Goal: Register for event/course

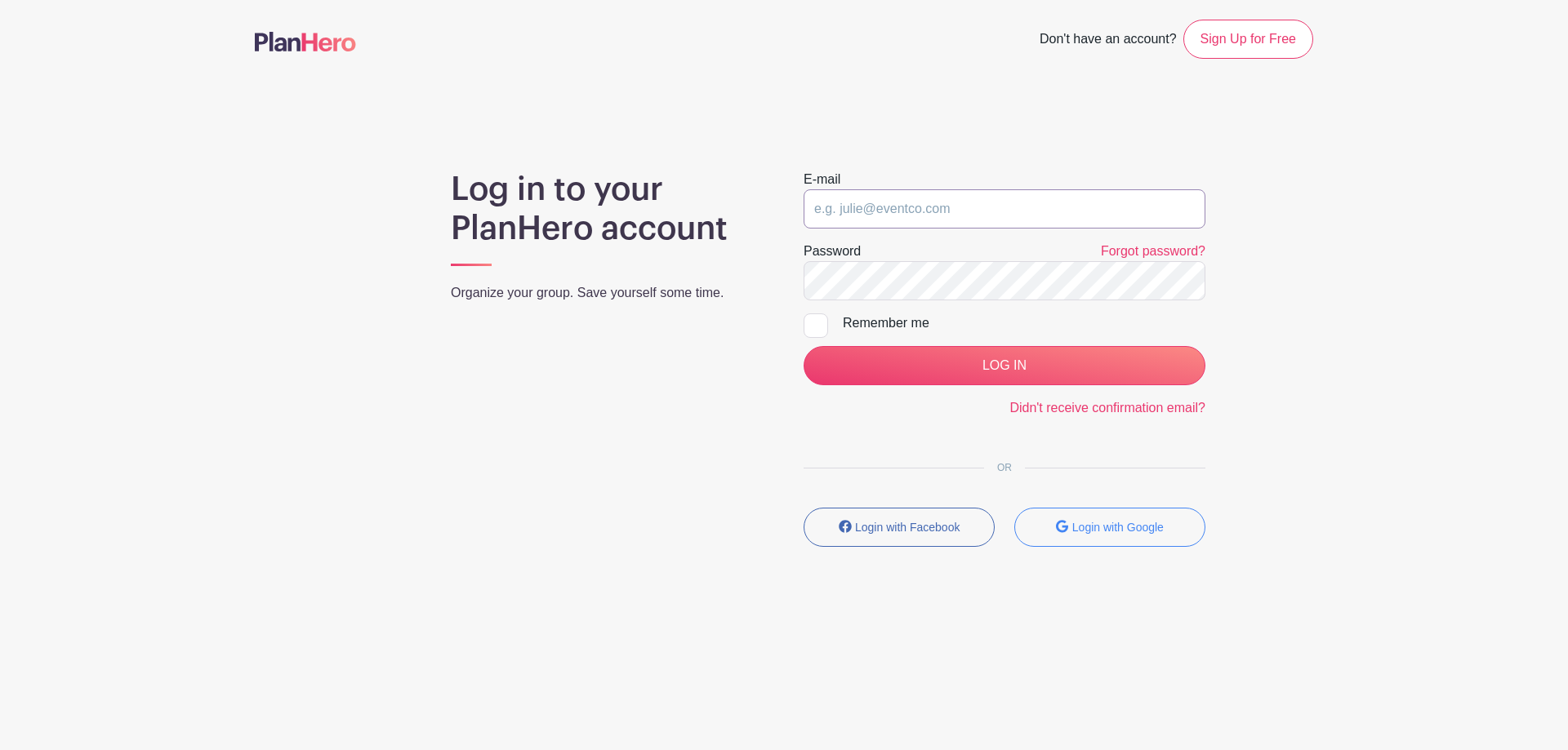
click at [862, 208] on input "email" at bounding box center [1004, 208] width 402 height 39
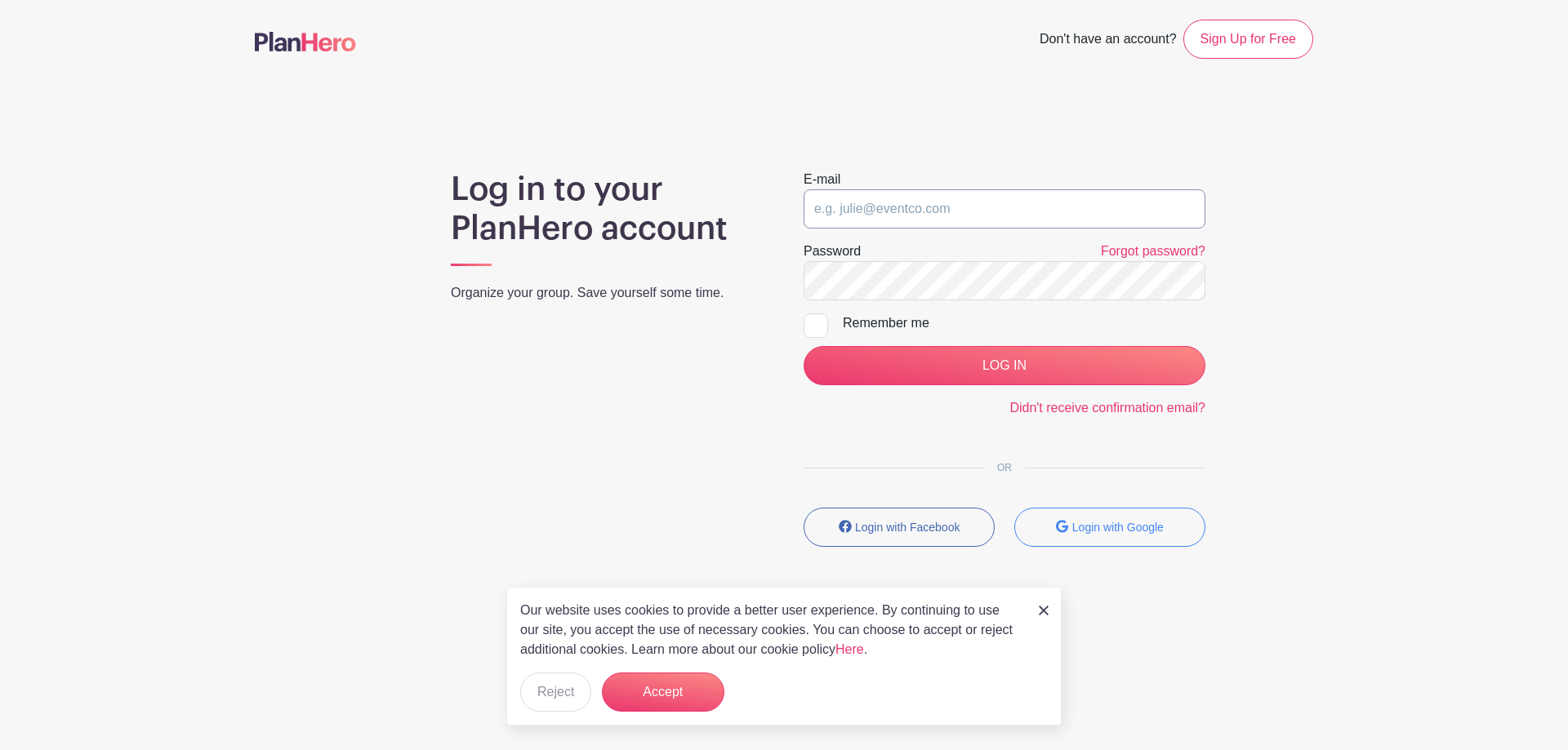
type input "[PERSON_NAME][EMAIL_ADDRESS][DOMAIN_NAME]"
click at [804, 346] on input "LOG IN" at bounding box center [1004, 365] width 402 height 39
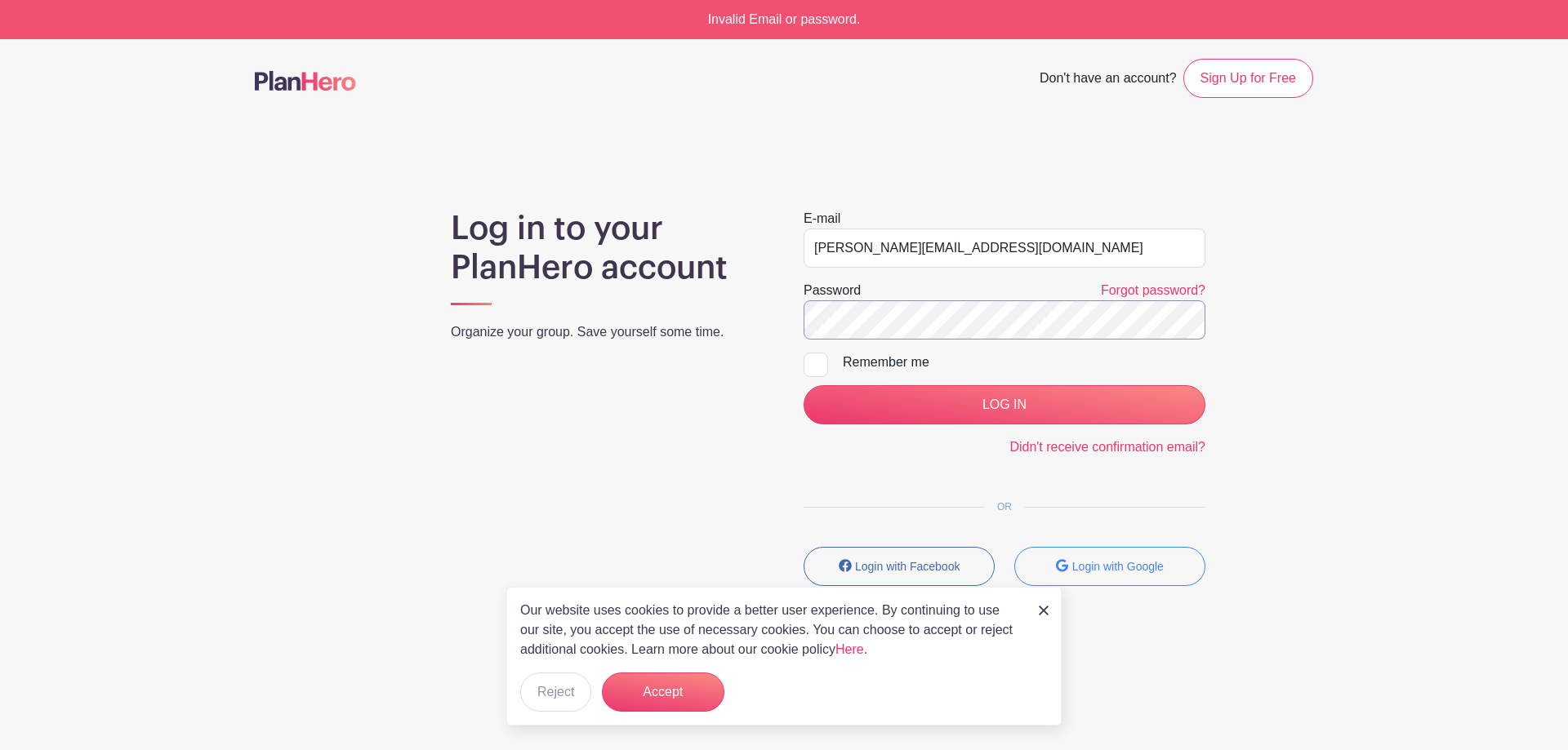
click at [804, 385] on input "LOG IN" at bounding box center [1004, 404] width 402 height 39
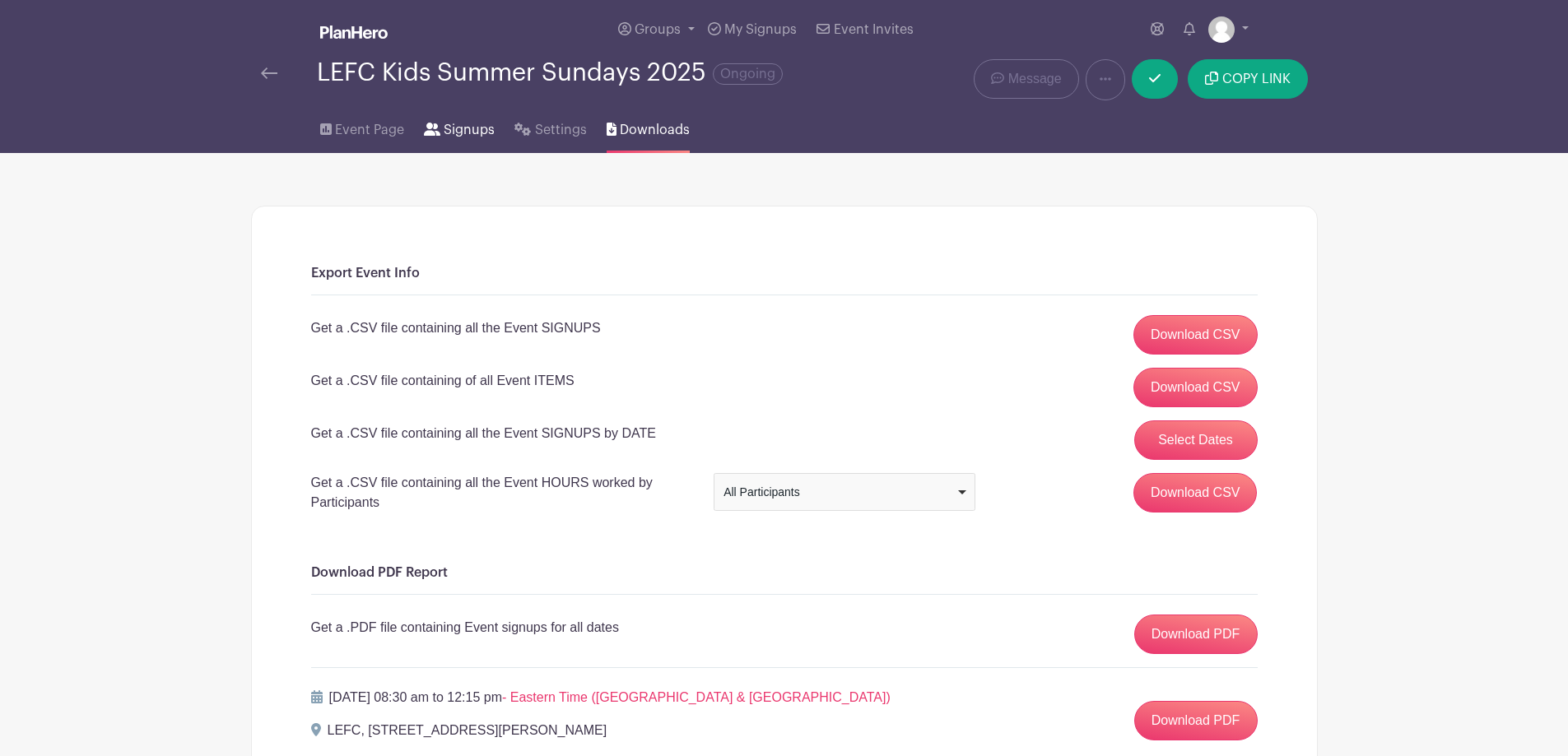
click at [471, 128] on span "Signups" at bounding box center [469, 130] width 51 height 20
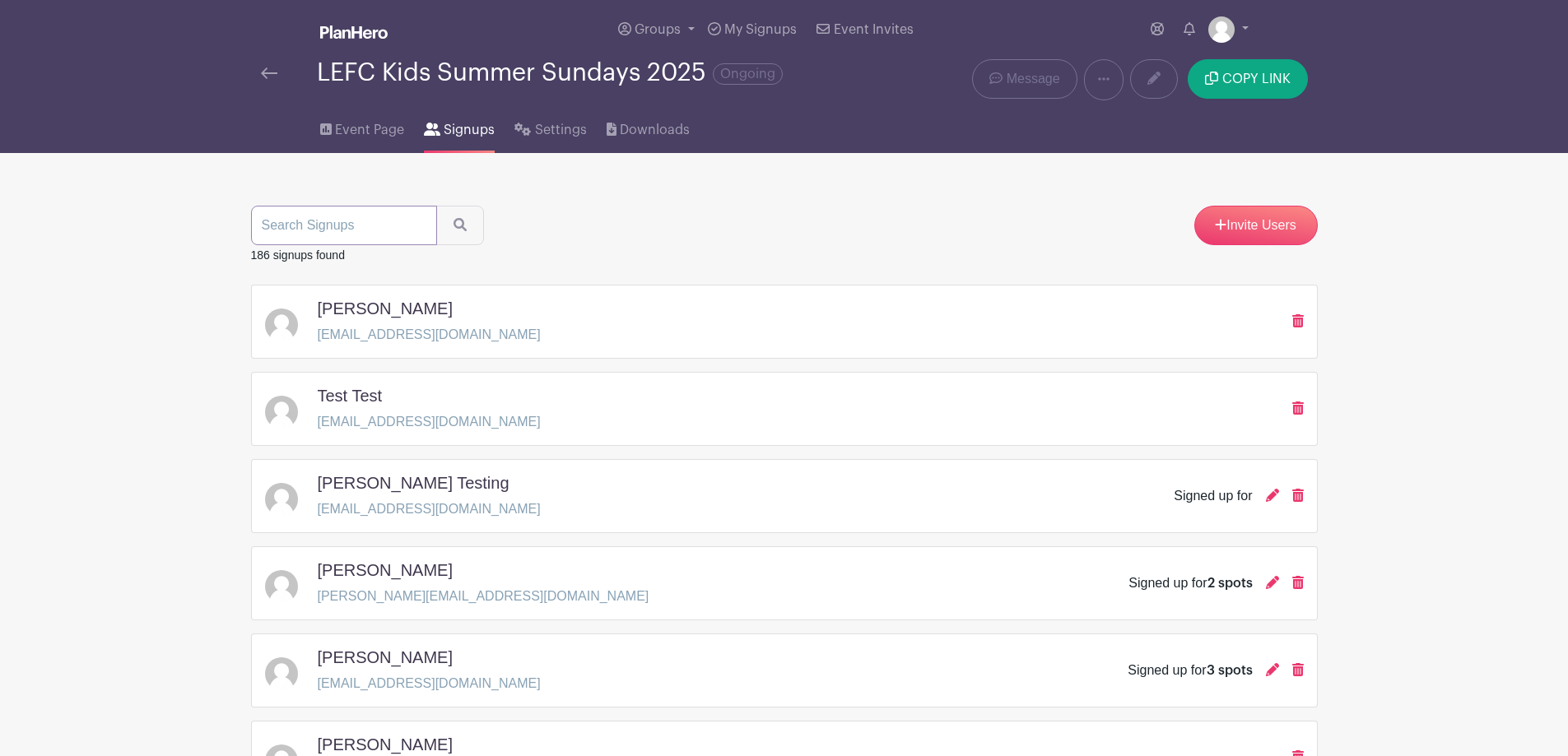
click at [301, 226] on input "search" at bounding box center [344, 225] width 186 height 39
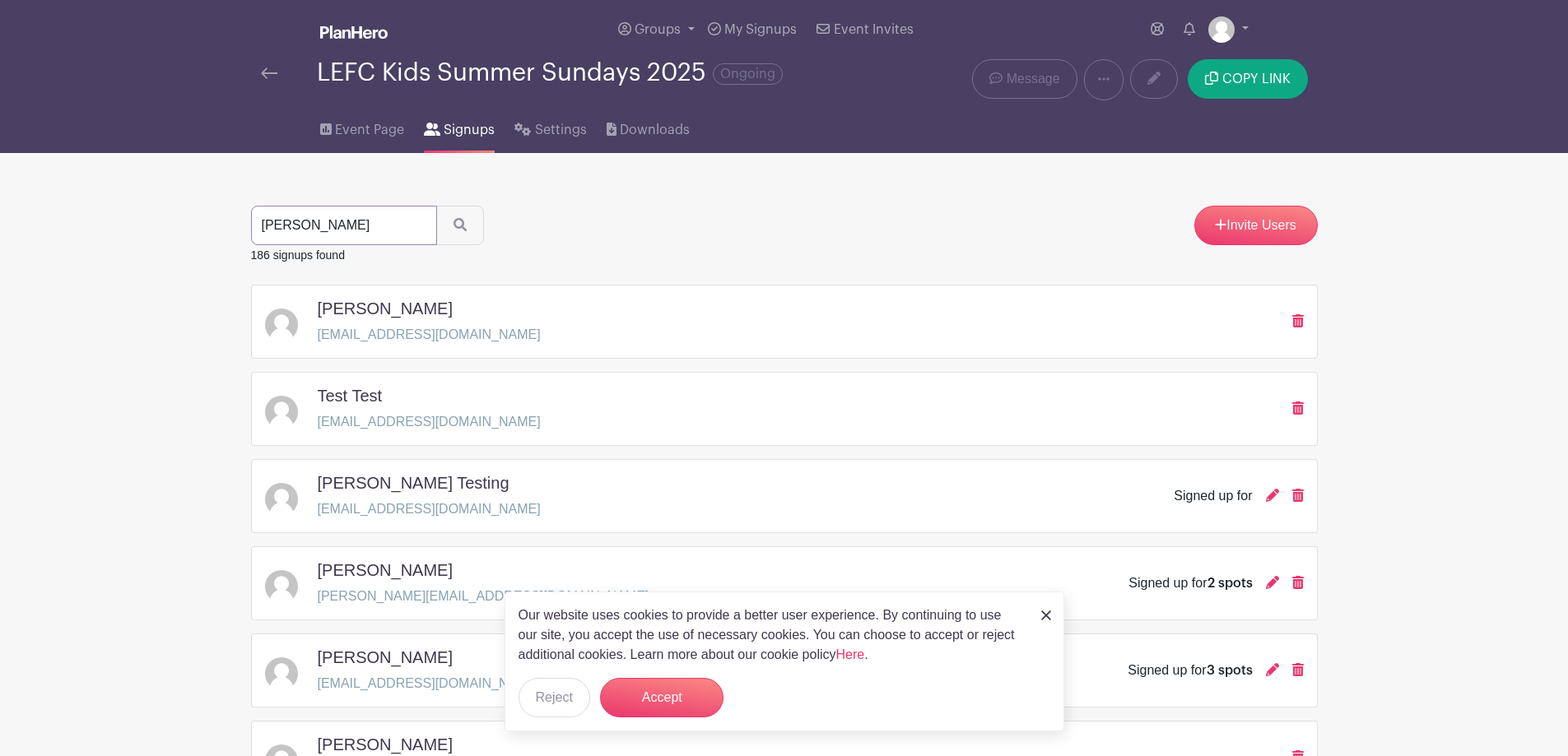
type input "[PERSON_NAME]"
click at [436, 206] on button "submit" at bounding box center [460, 225] width 48 height 39
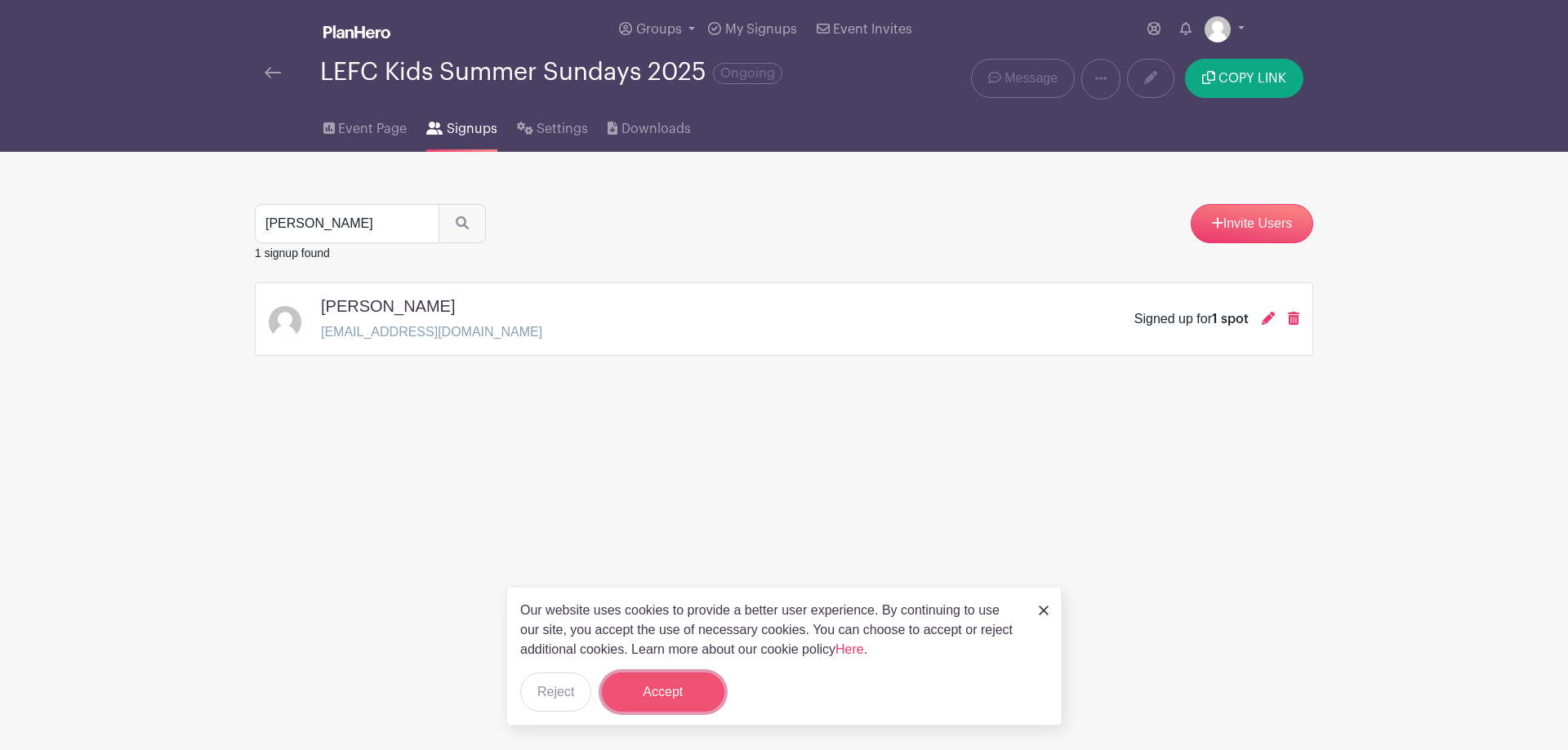
click at [682, 690] on button "Accept" at bounding box center [663, 692] width 123 height 39
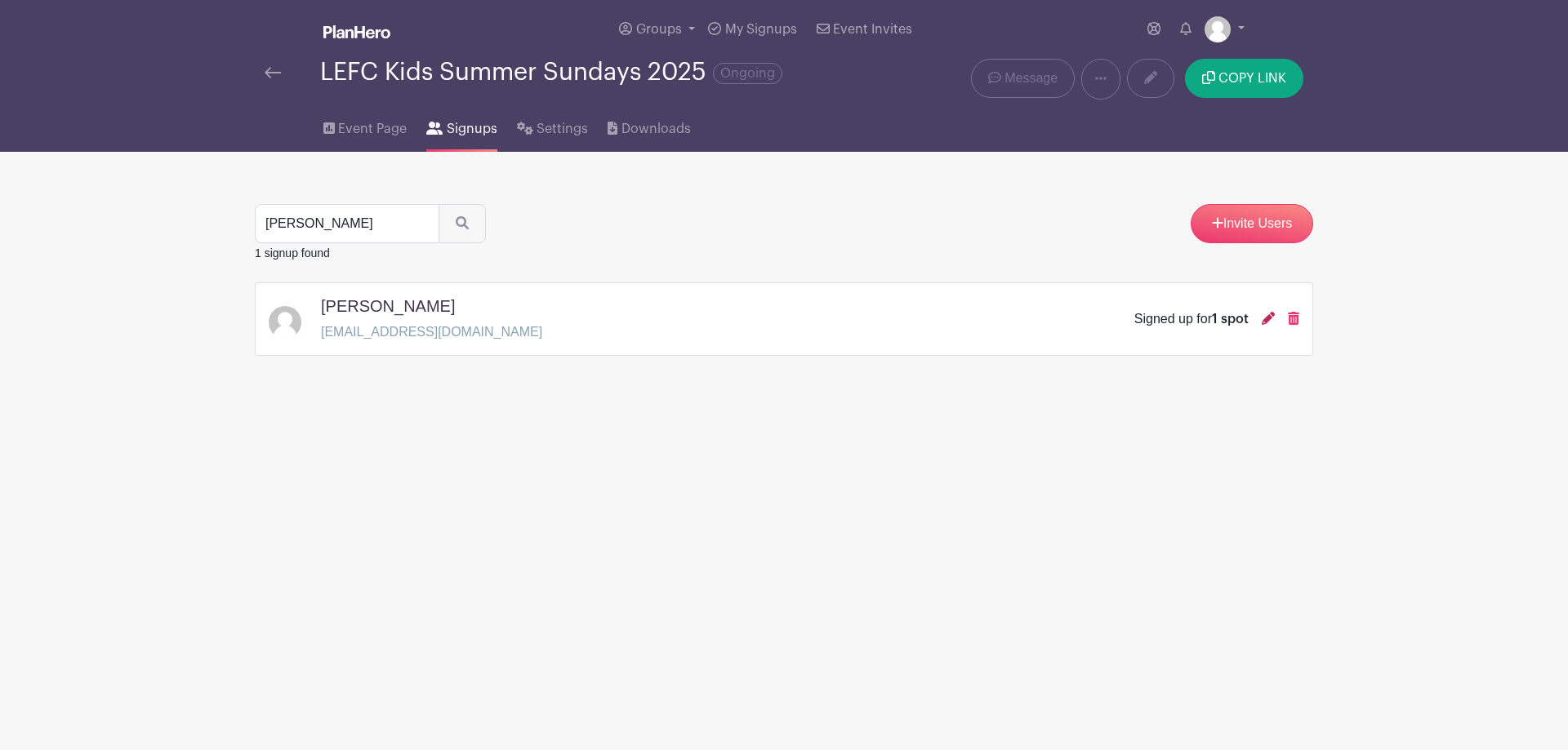
click at [1265, 320] on icon at bounding box center [1268, 318] width 13 height 13
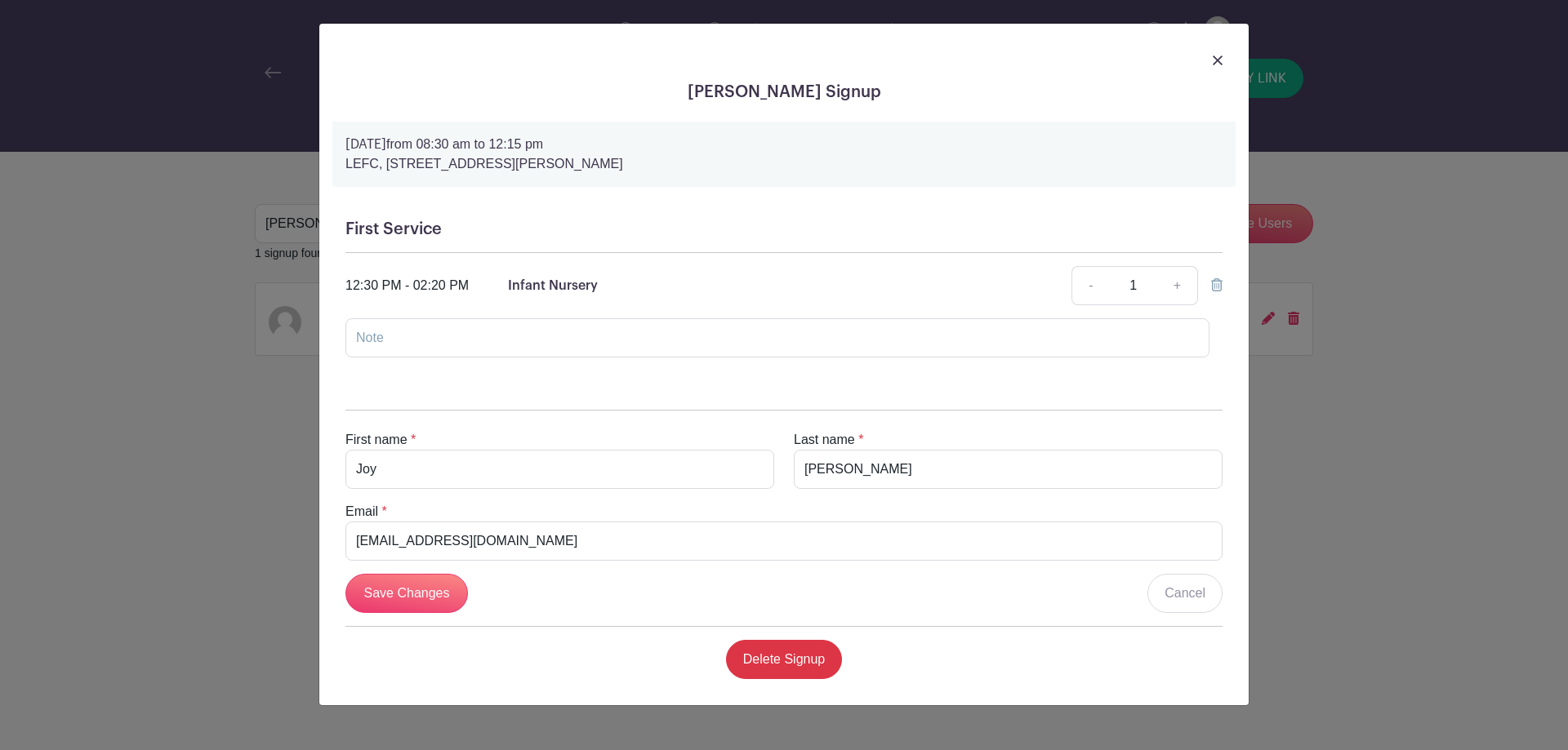
click at [1219, 288] on icon at bounding box center [1217, 285] width 12 height 13
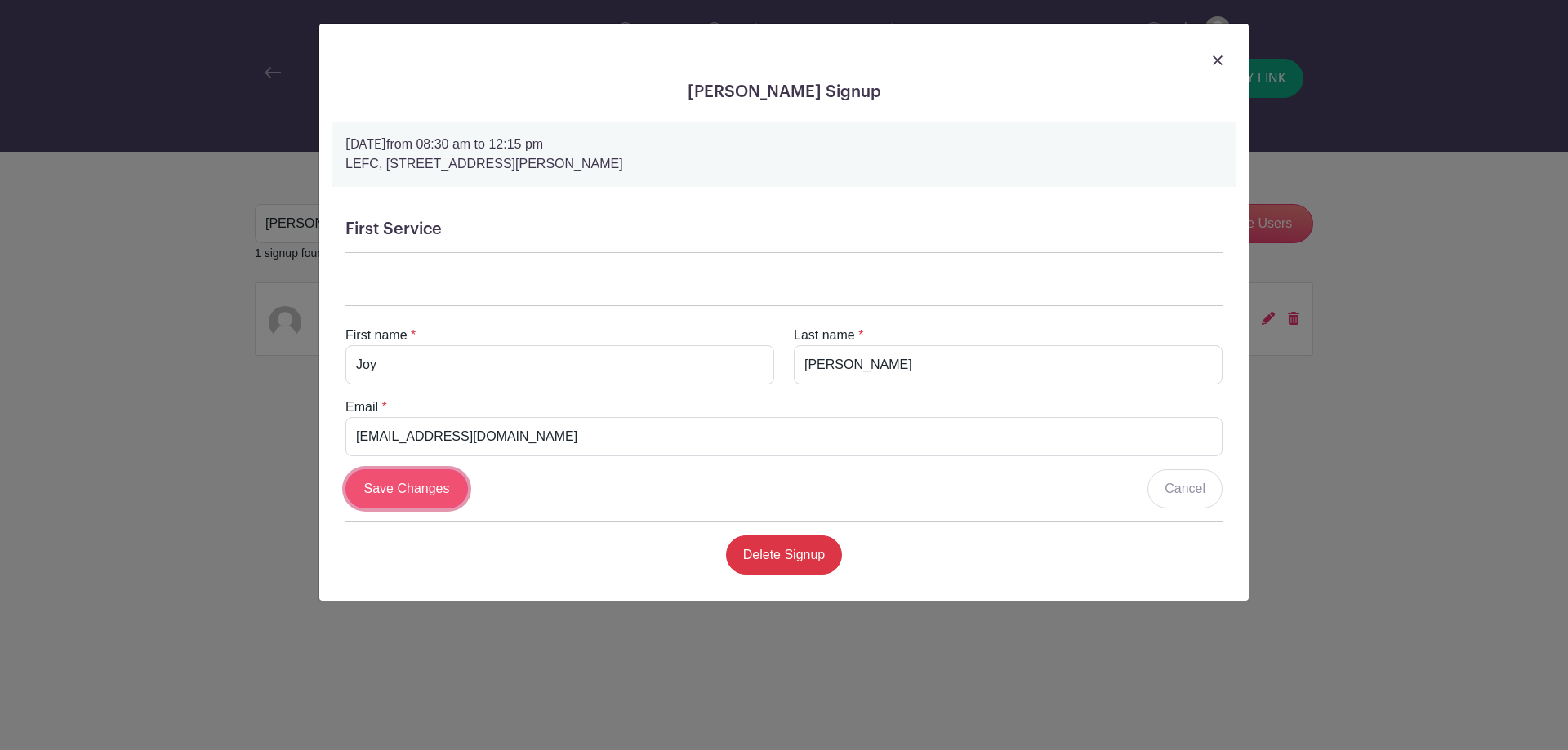
click at [416, 482] on input "Save Changes" at bounding box center [406, 488] width 123 height 39
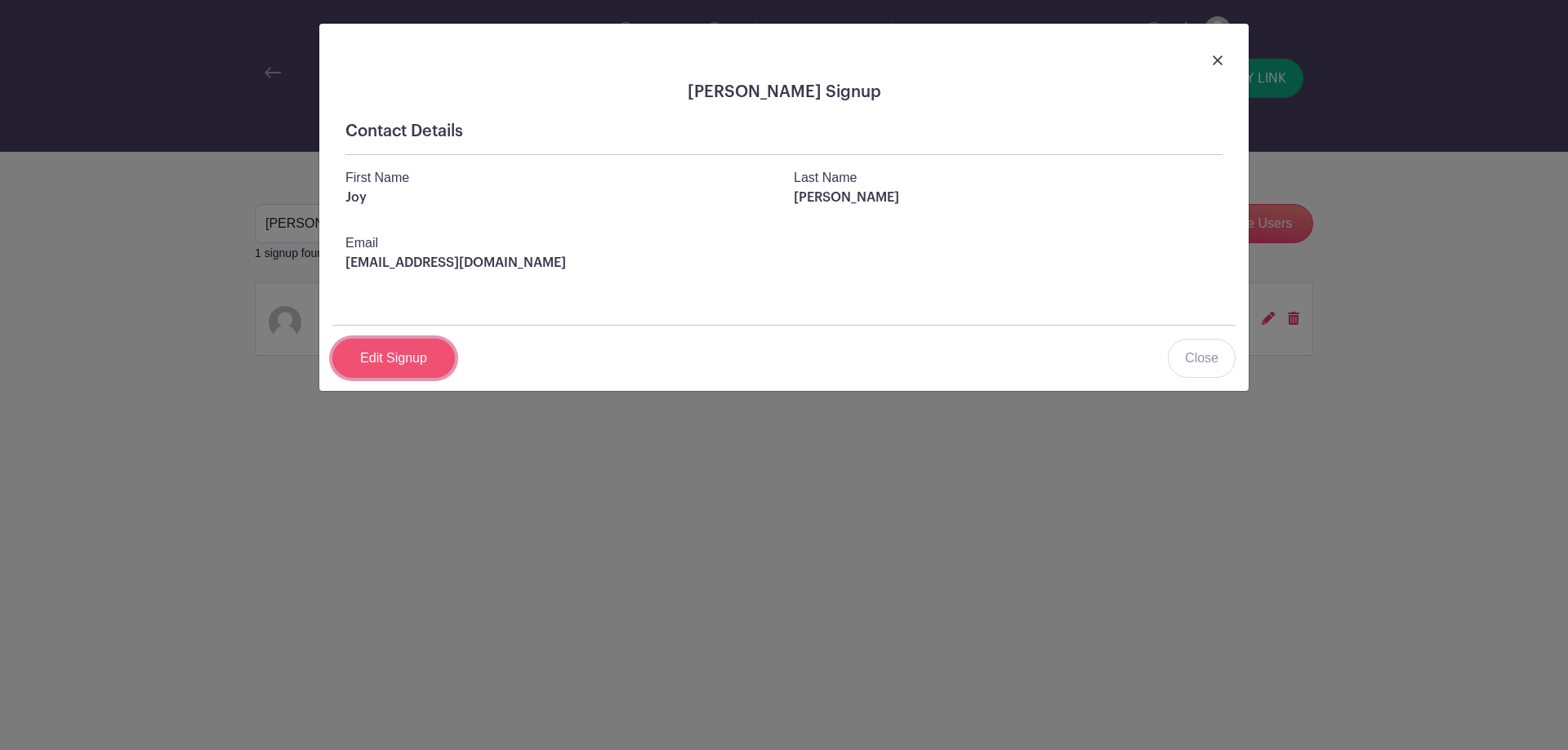
click at [420, 358] on link "Edit Signup" at bounding box center [393, 358] width 123 height 39
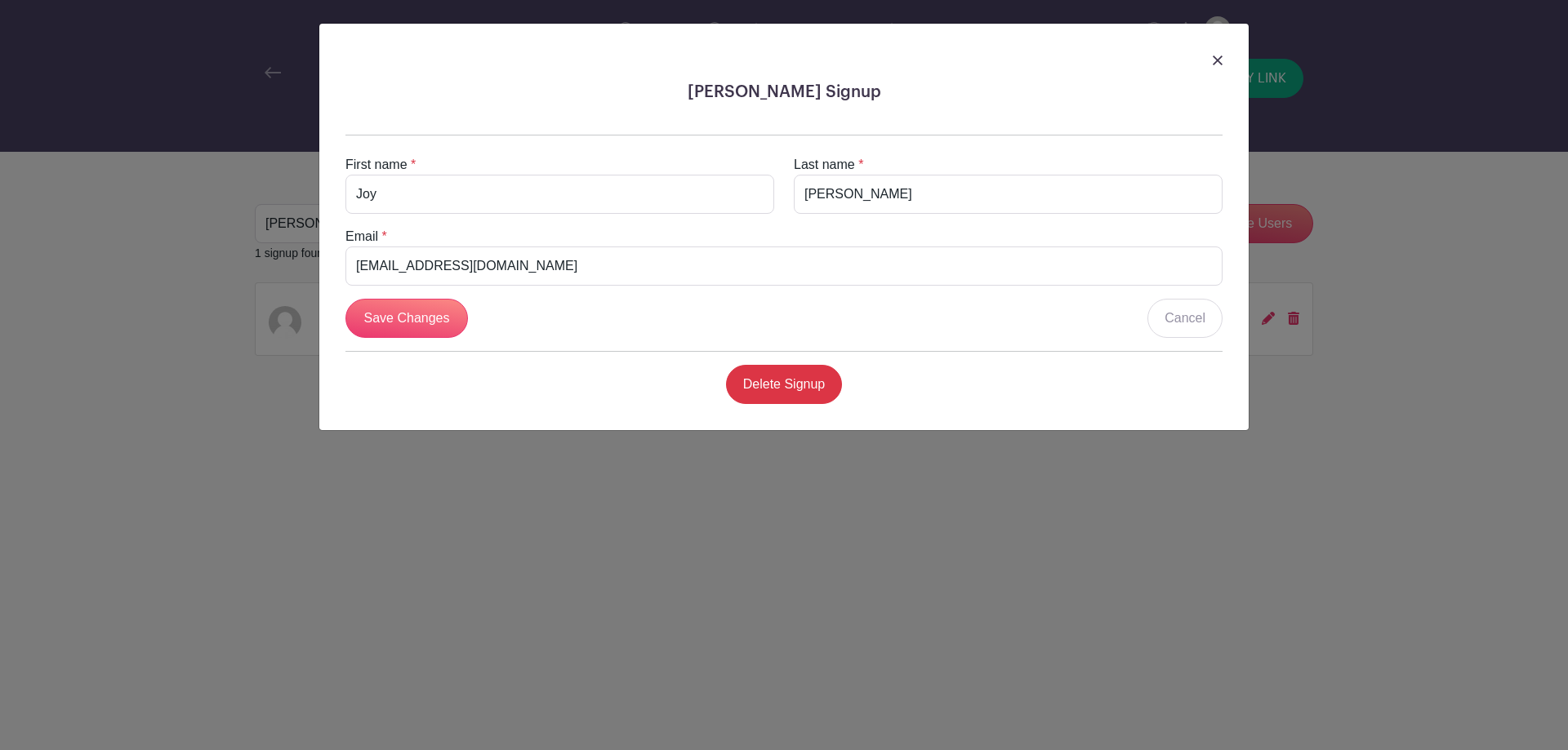
click at [1211, 338] on div "First name * [PERSON_NAME] Last name * [PERSON_NAME] Email * [EMAIL_ADDRESS][DO…" at bounding box center [784, 262] width 903 height 308
click at [1182, 320] on link "Cancel" at bounding box center [1185, 318] width 75 height 39
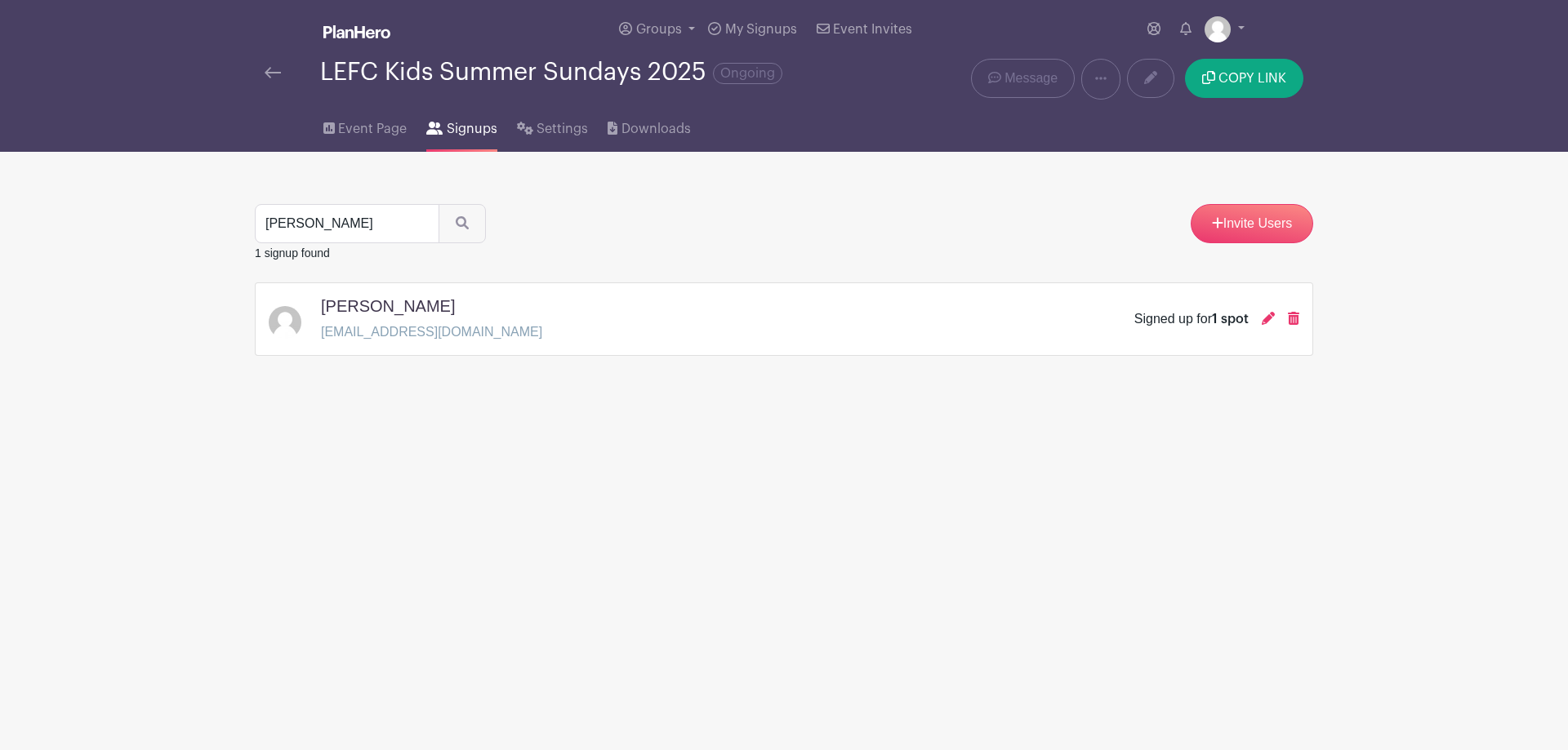
click at [925, 458] on html "Loading... Groups All Groups [PERSON_NAME]'s Events LEFC Kids Add New Group My …" at bounding box center [784, 229] width 1568 height 458
click at [363, 128] on span "Event Page" at bounding box center [373, 129] width 68 height 20
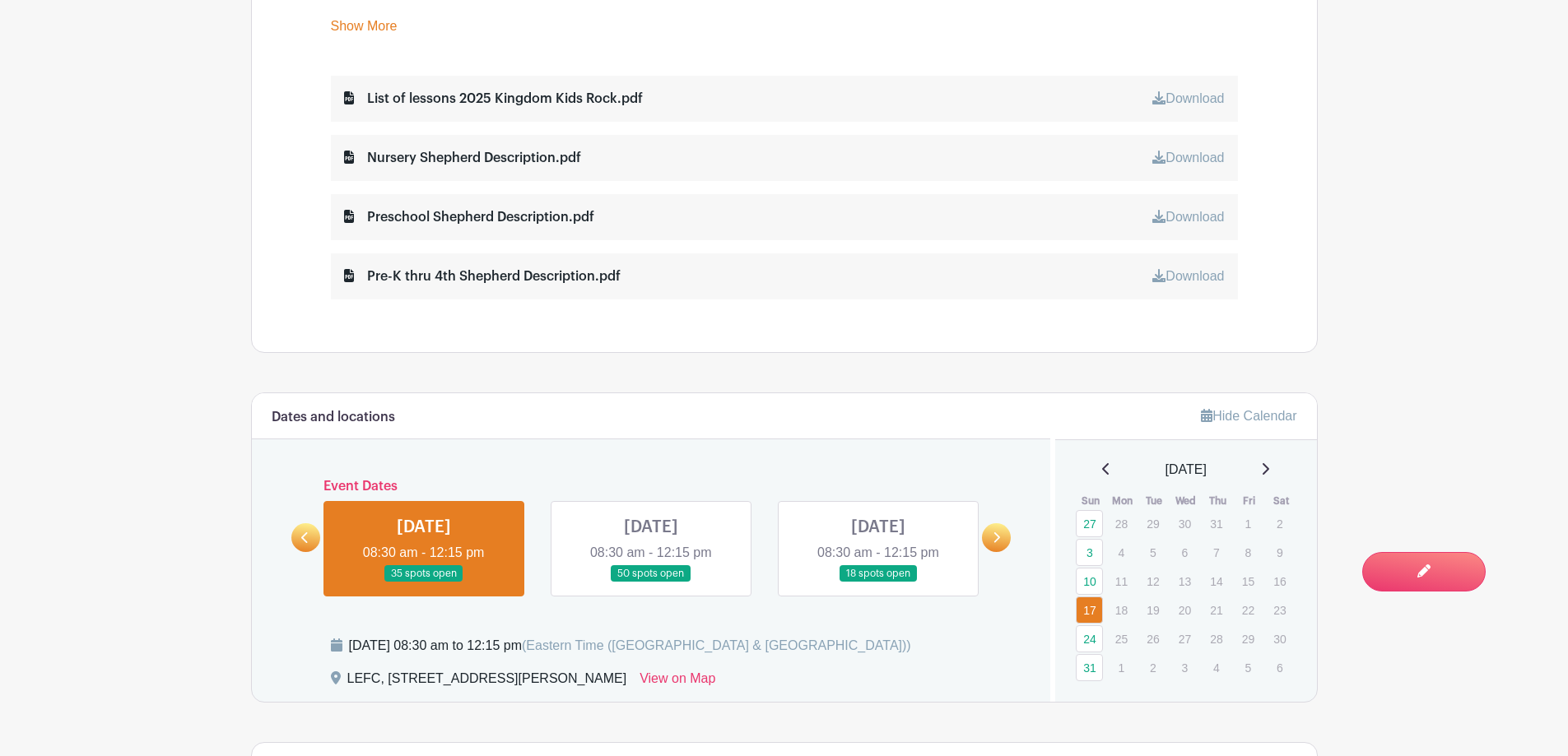
scroll to position [1069, 0]
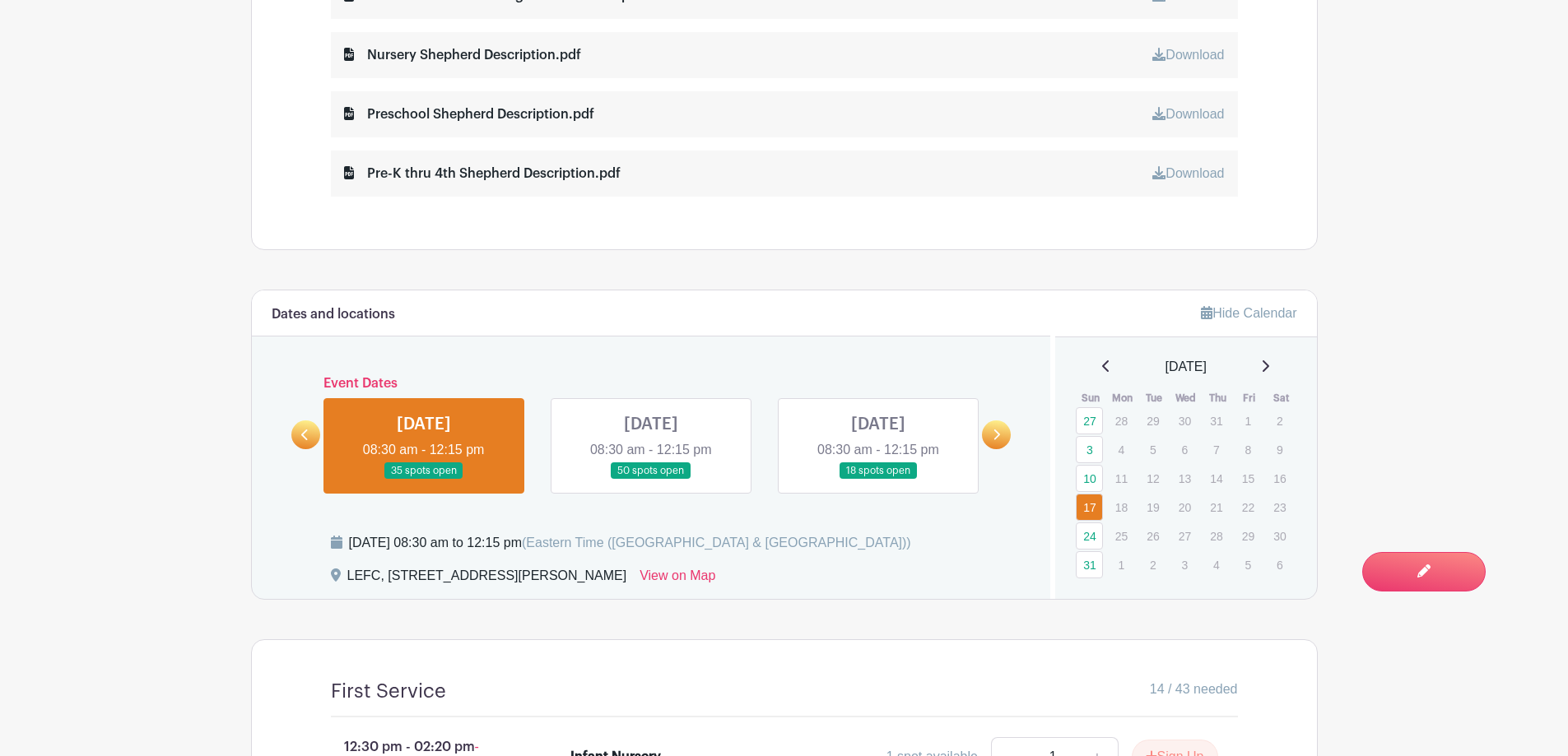
click at [424, 480] on link at bounding box center [424, 480] width 0 height 0
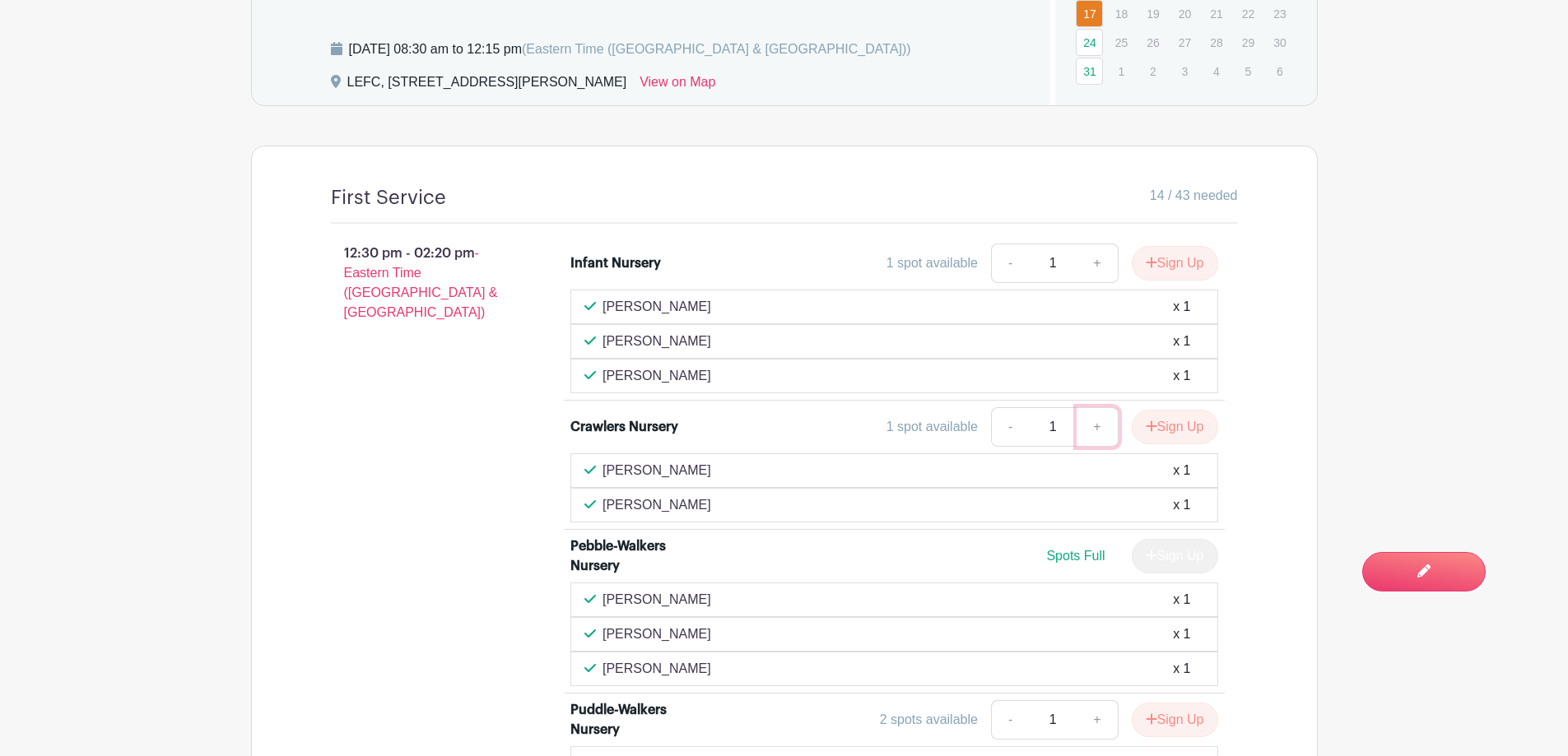
click at [1098, 430] on link "+" at bounding box center [1097, 427] width 41 height 39
click at [1192, 428] on button "Sign Up" at bounding box center [1175, 427] width 87 height 34
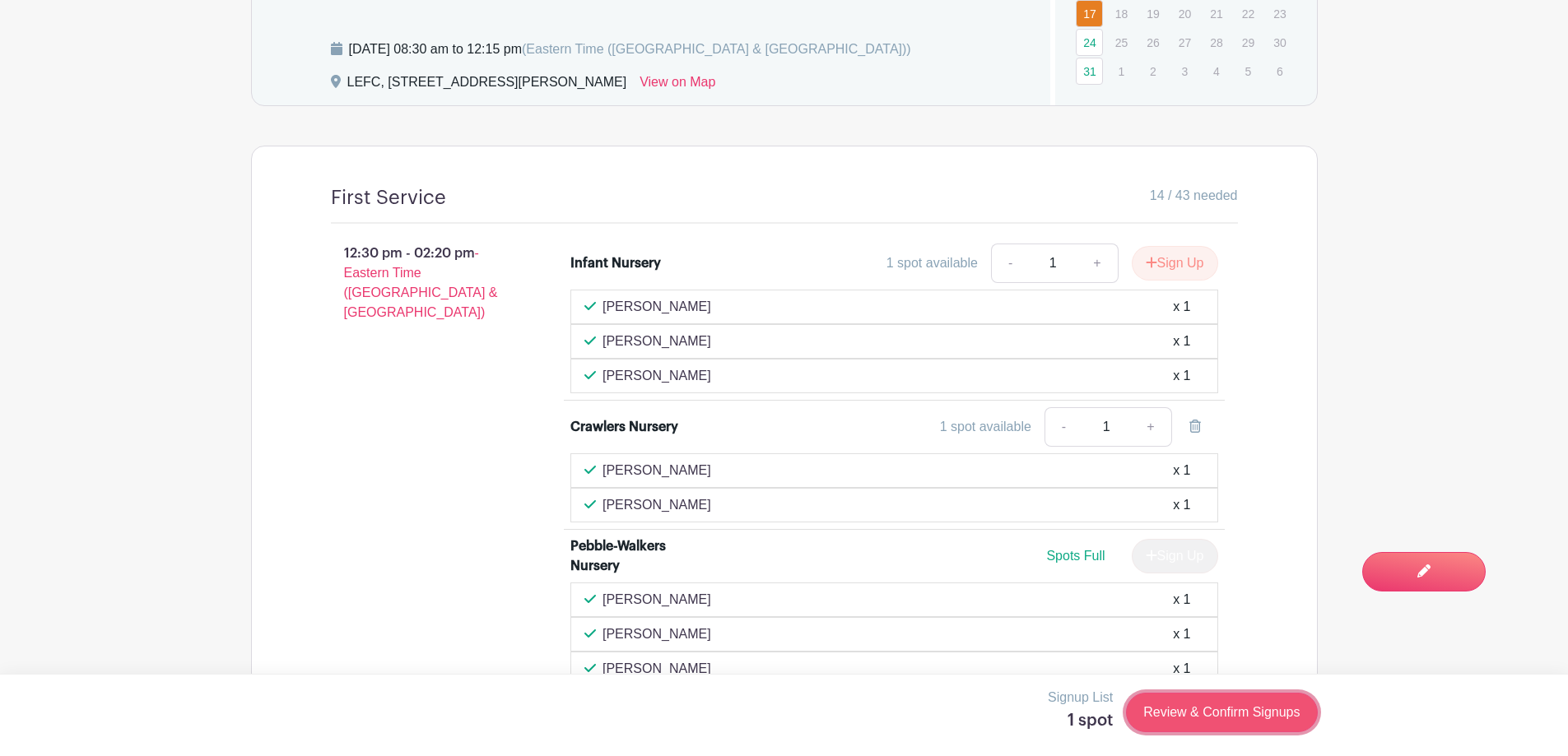
click at [1216, 722] on link "Review & Confirm Signups" at bounding box center [1221, 712] width 191 height 39
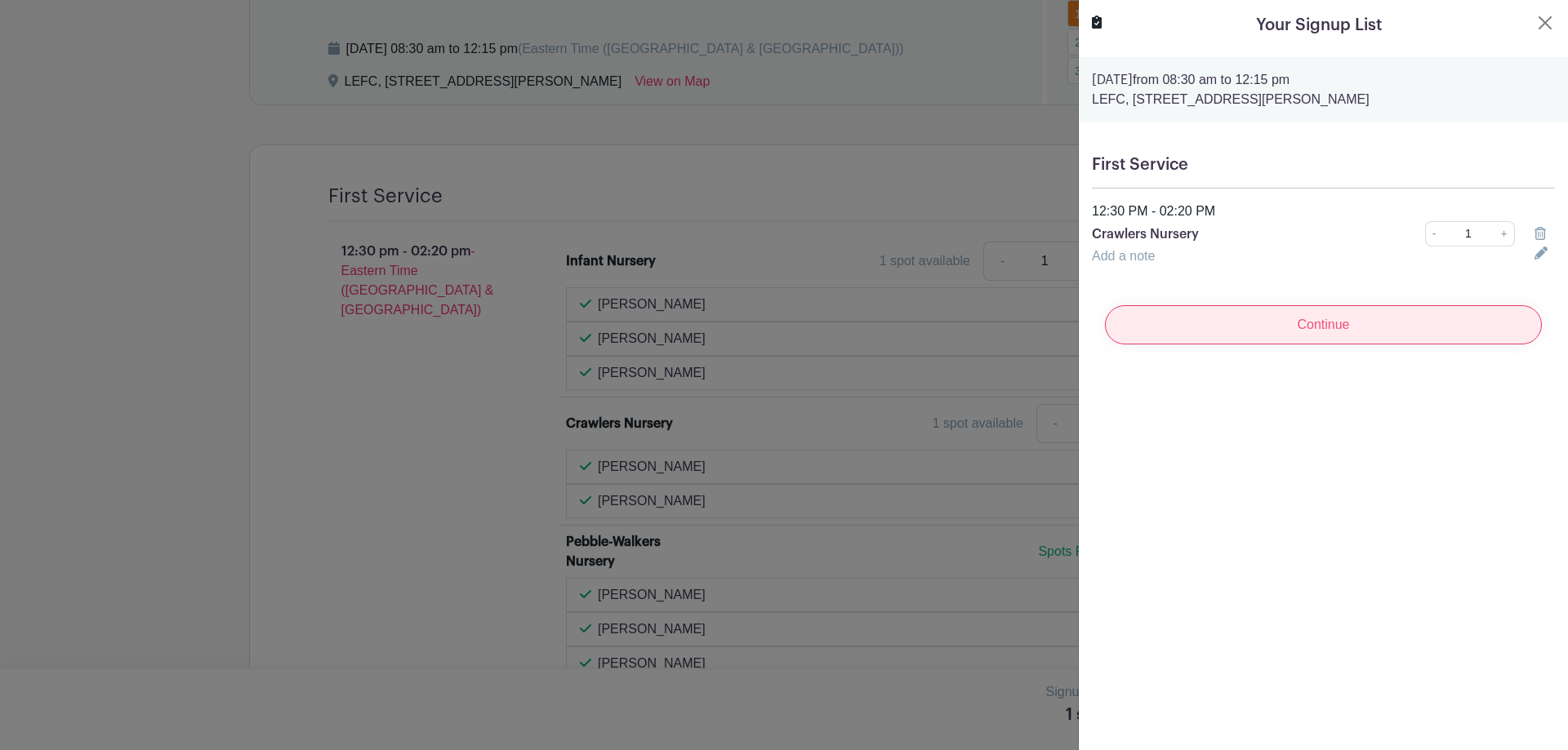
click at [1239, 335] on input "Continue" at bounding box center [1323, 324] width 437 height 39
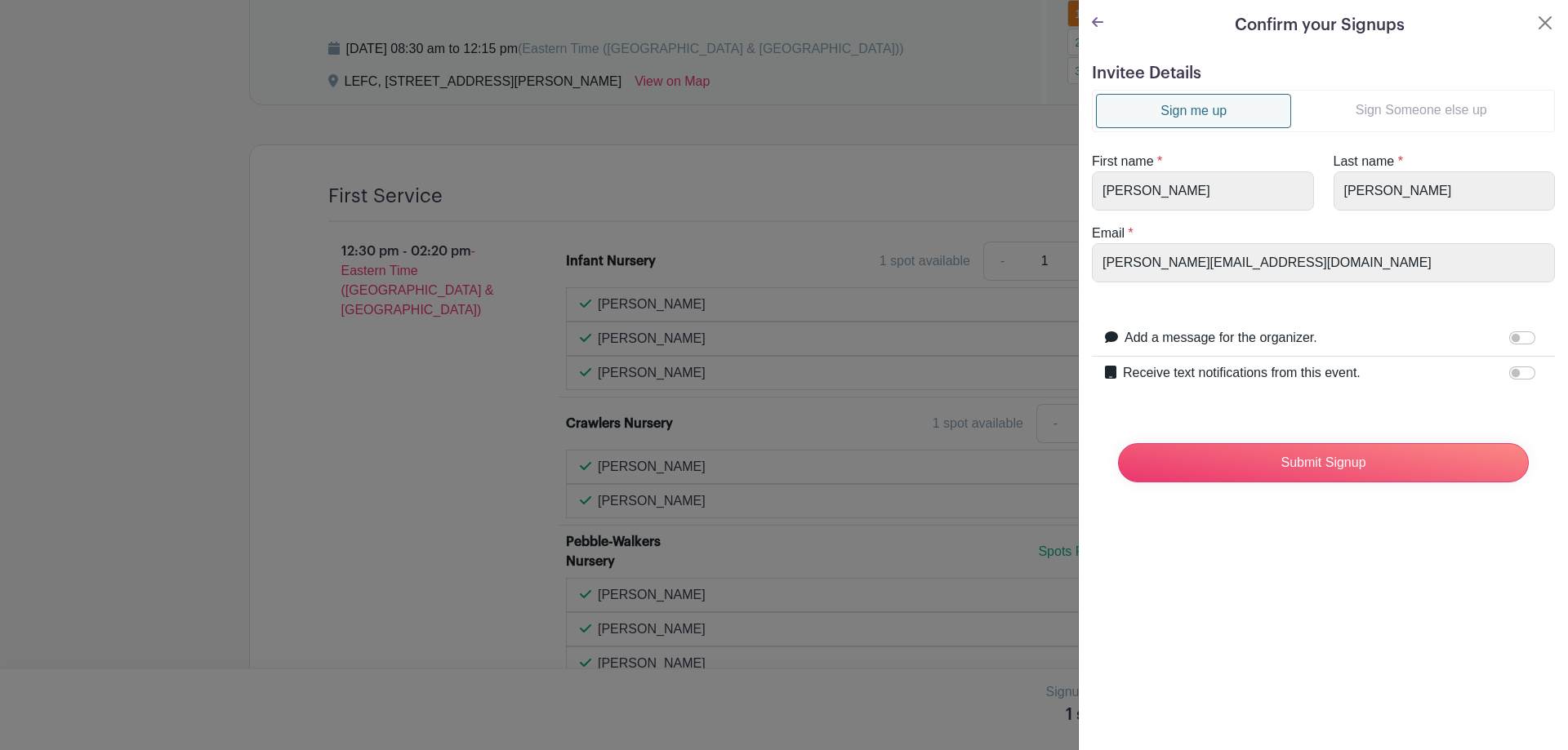
click at [1397, 124] on link "Sign Someone else up" at bounding box center [1421, 110] width 260 height 32
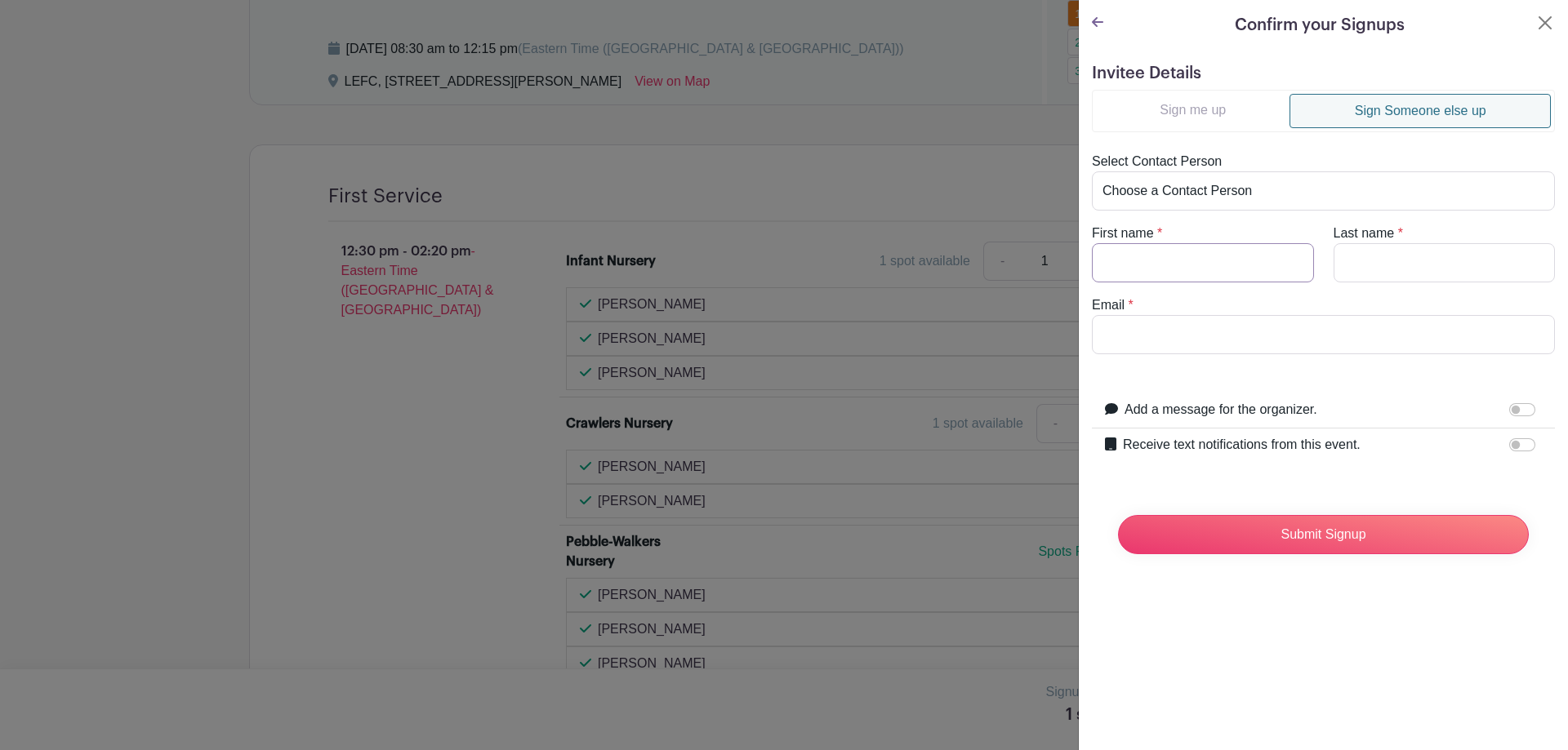
click at [1195, 265] on input "First name" at bounding box center [1203, 262] width 222 height 39
click at [1199, 198] on select "Choose a Contact Person [PERSON_NAME] ([EMAIL_ADDRESS][DOMAIN_NAME]) [PERSON_NA…" at bounding box center [1323, 191] width 463 height 39
select select "[EMAIL_ADDRESS][DOMAIN_NAME]"
click at [1092, 172] on select "Choose a Contact Person [PERSON_NAME] ([EMAIL_ADDRESS][DOMAIN_NAME]) [PERSON_NA…" at bounding box center [1323, 191] width 463 height 39
type input "Joy"
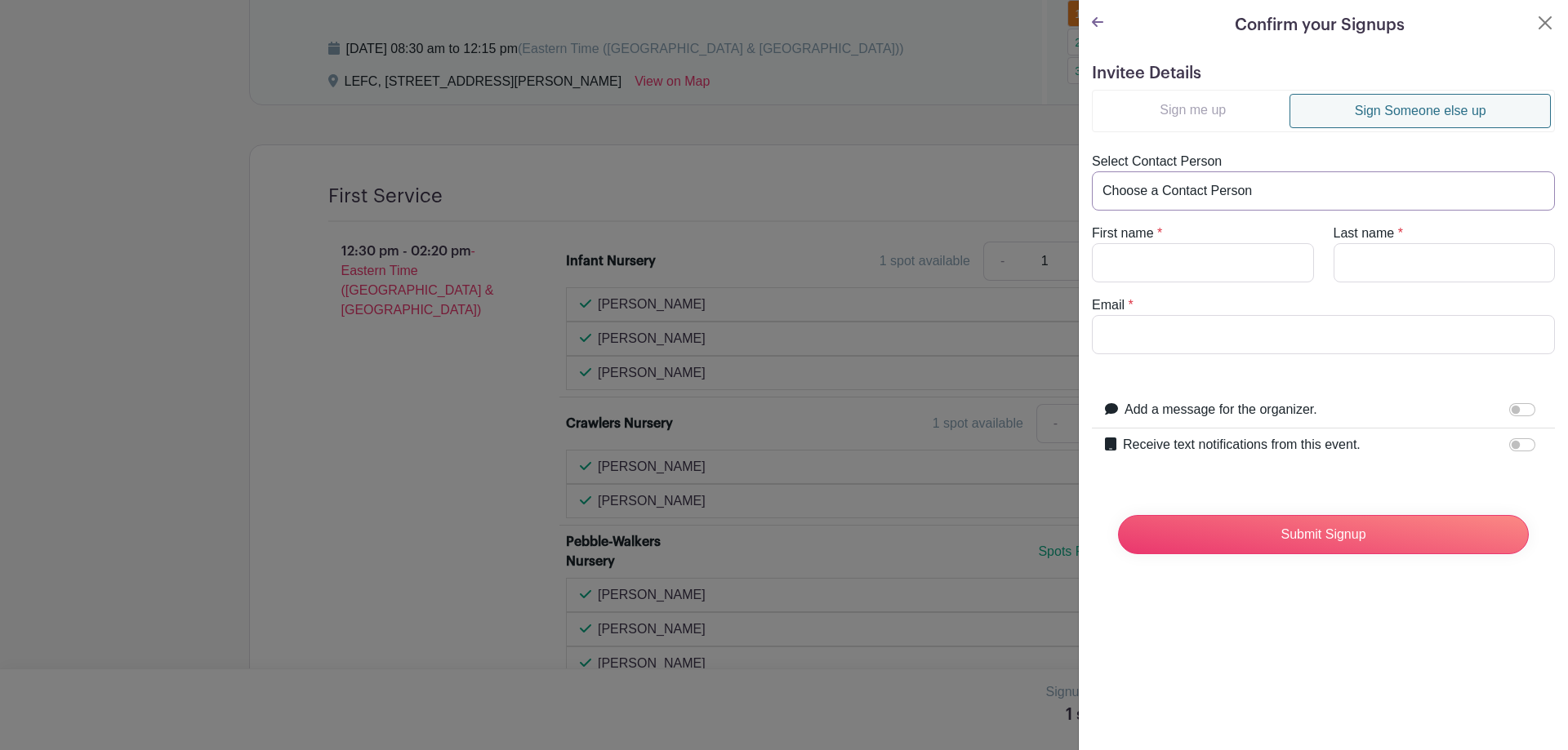
type input "[PERSON_NAME]"
type input "[EMAIL_ADDRESS][DOMAIN_NAME]"
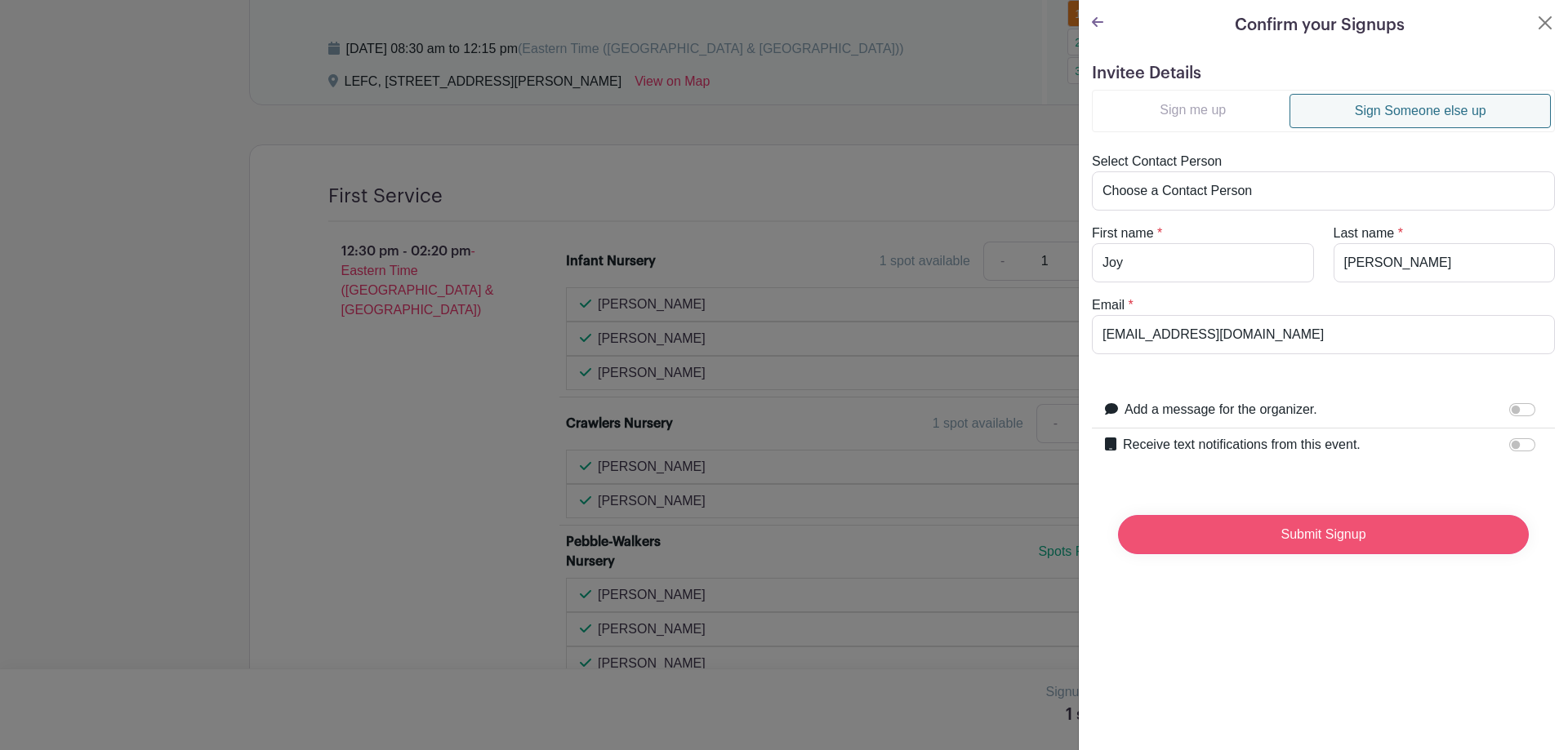
click at [1317, 544] on input "Submit Signup" at bounding box center [1323, 534] width 411 height 39
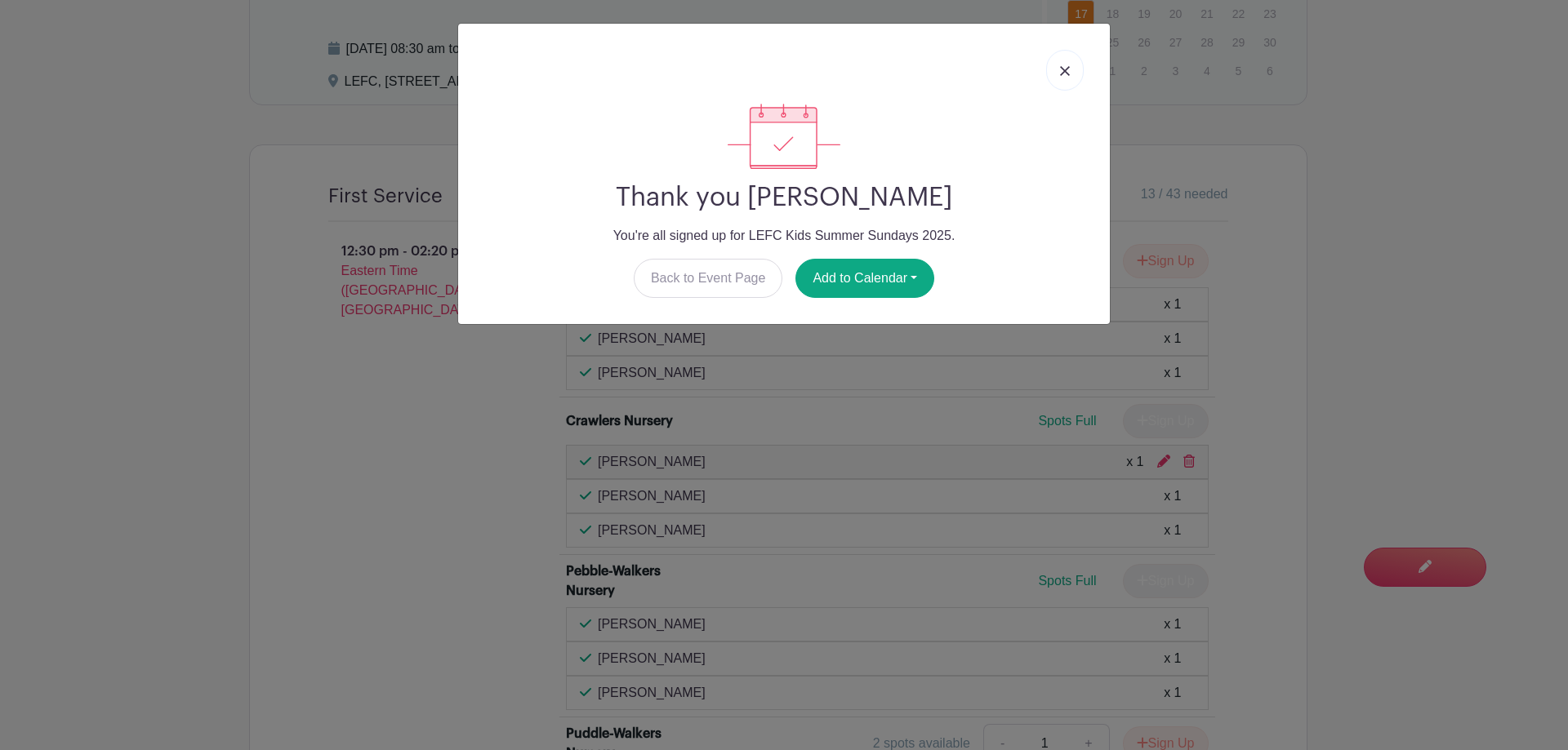
click at [1065, 76] on link at bounding box center [1065, 70] width 38 height 41
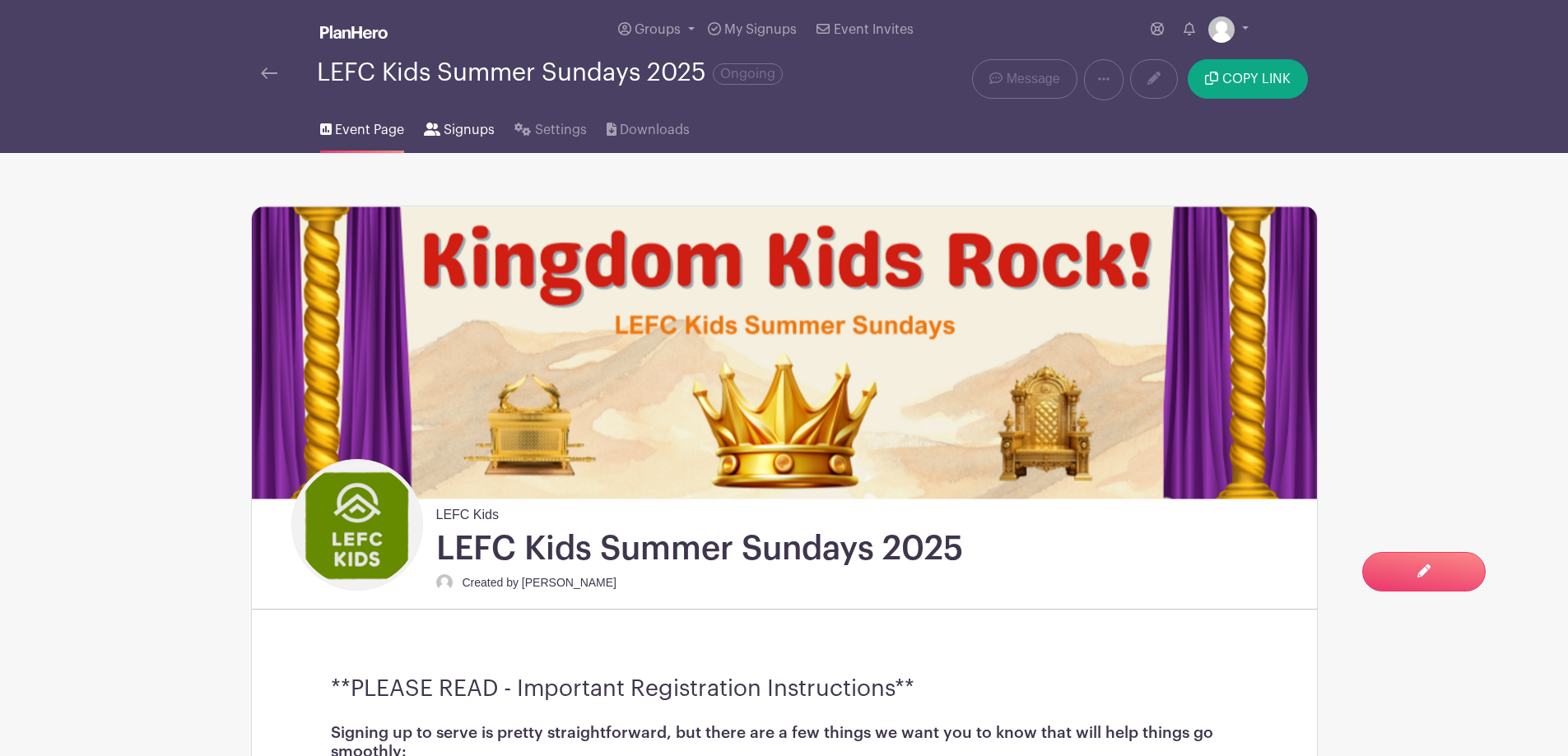
click at [482, 126] on span "Signups" at bounding box center [469, 130] width 51 height 20
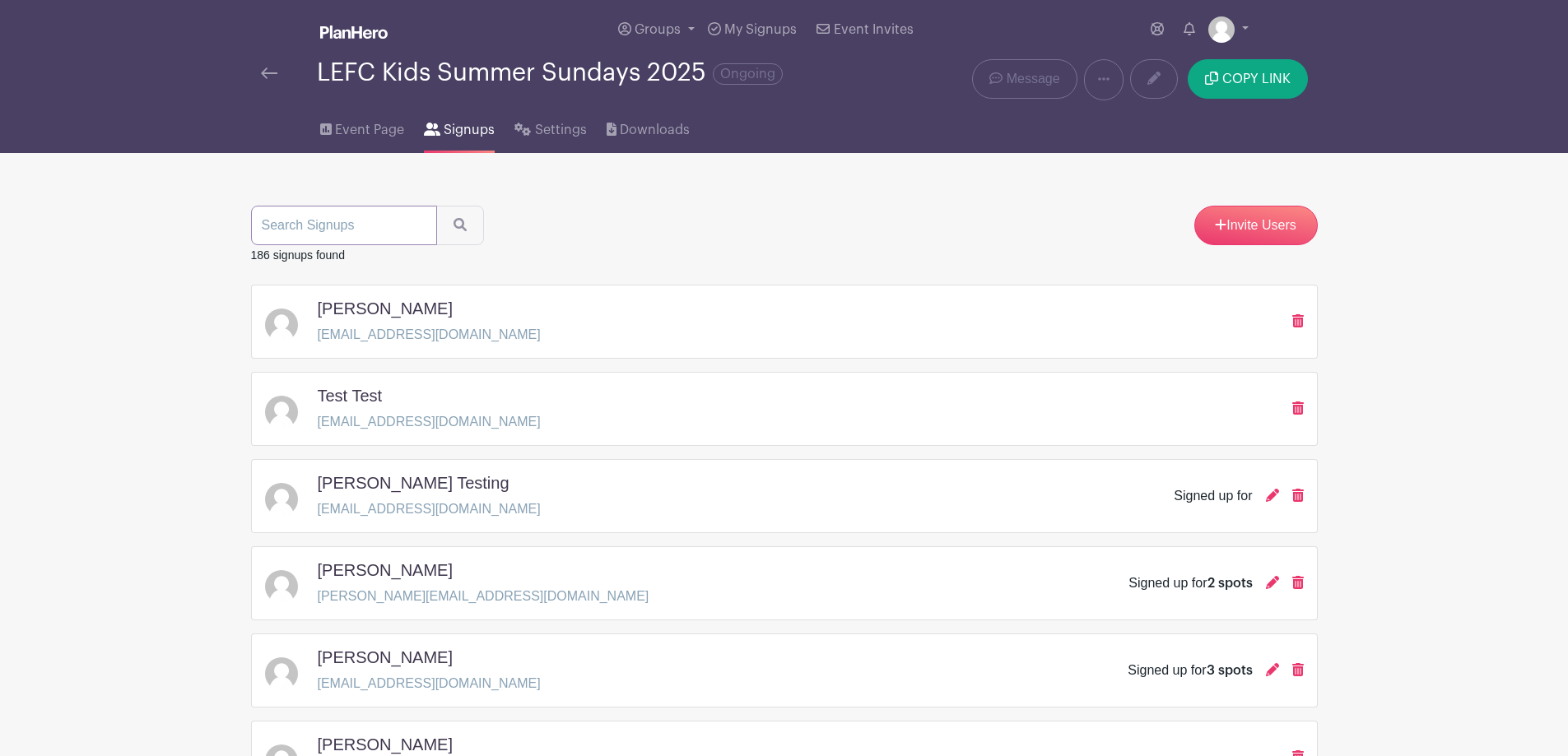
click at [385, 228] on input "search" at bounding box center [344, 225] width 186 height 39
type input "[PERSON_NAME]"
click at [436, 206] on button "submit" at bounding box center [460, 225] width 48 height 39
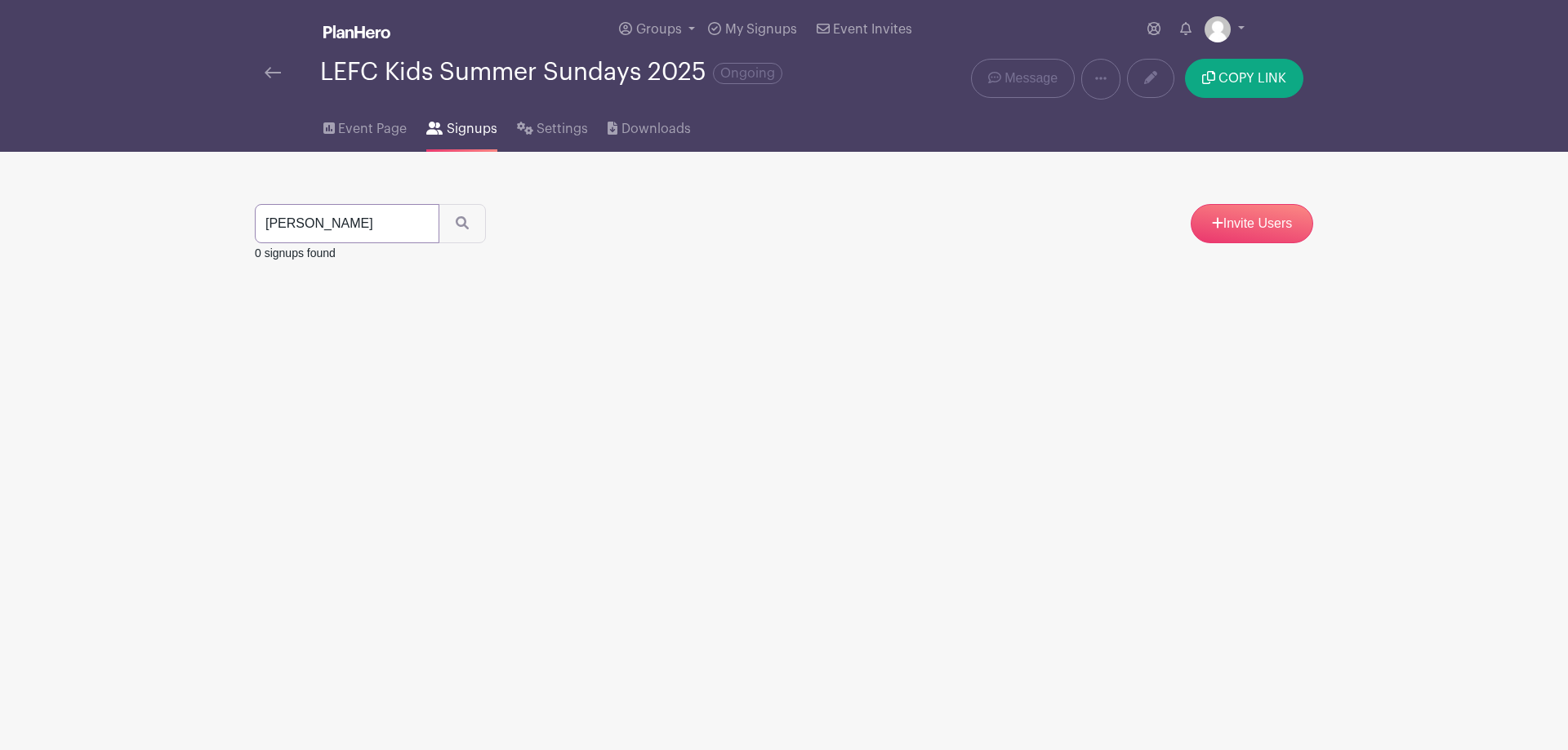
drag, startPoint x: 359, startPoint y: 222, endPoint x: 190, endPoint y: 230, distance: 169.2
click at [190, 230] on main "Groups All Groups [PERSON_NAME]'s Events LEFC Kids Add New Group My Signups Eve…" at bounding box center [784, 182] width 1568 height 365
type input "[PERSON_NAME]"
click at [438, 204] on button "submit" at bounding box center [462, 223] width 48 height 39
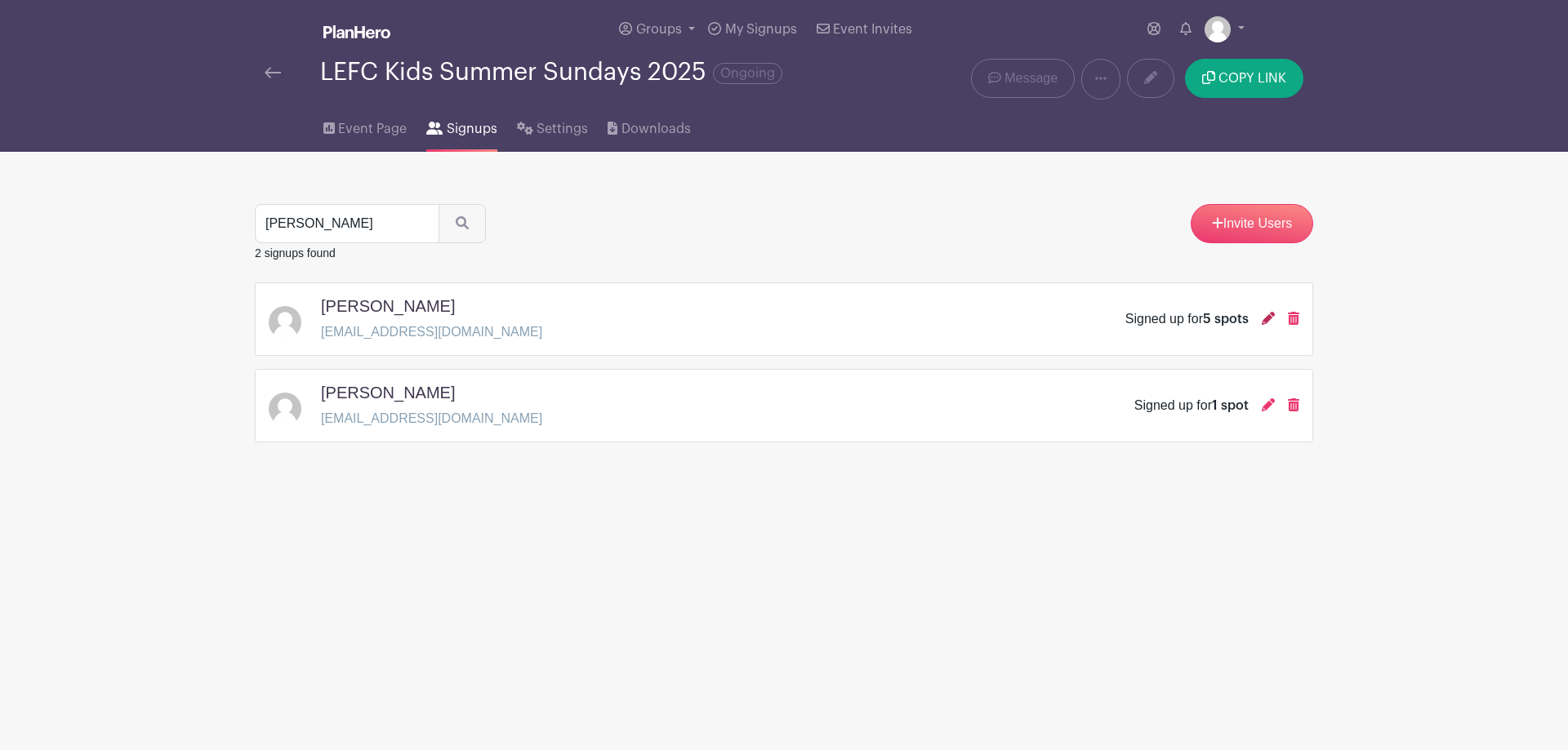
click at [1267, 322] on icon at bounding box center [1268, 318] width 13 height 13
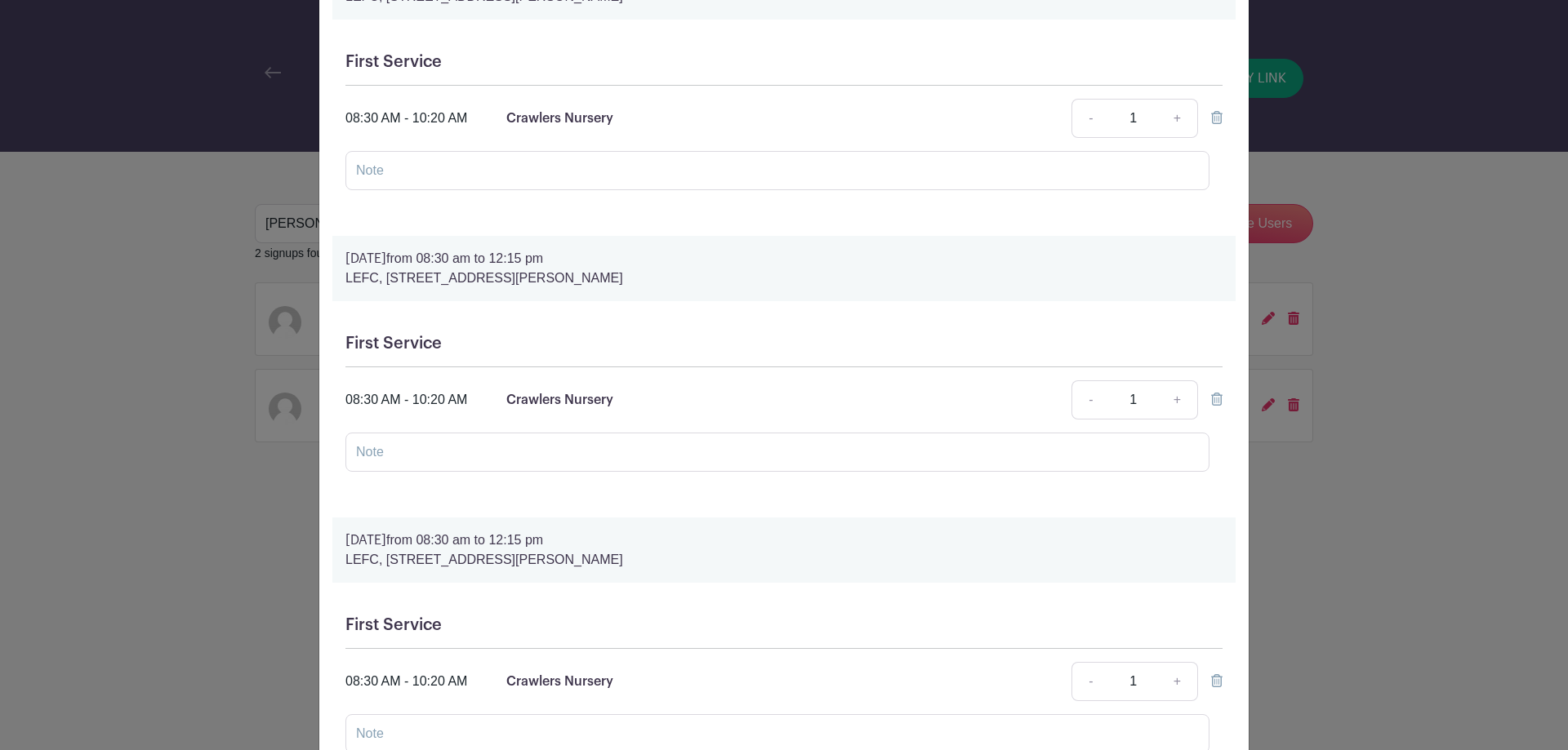
scroll to position [44, 0]
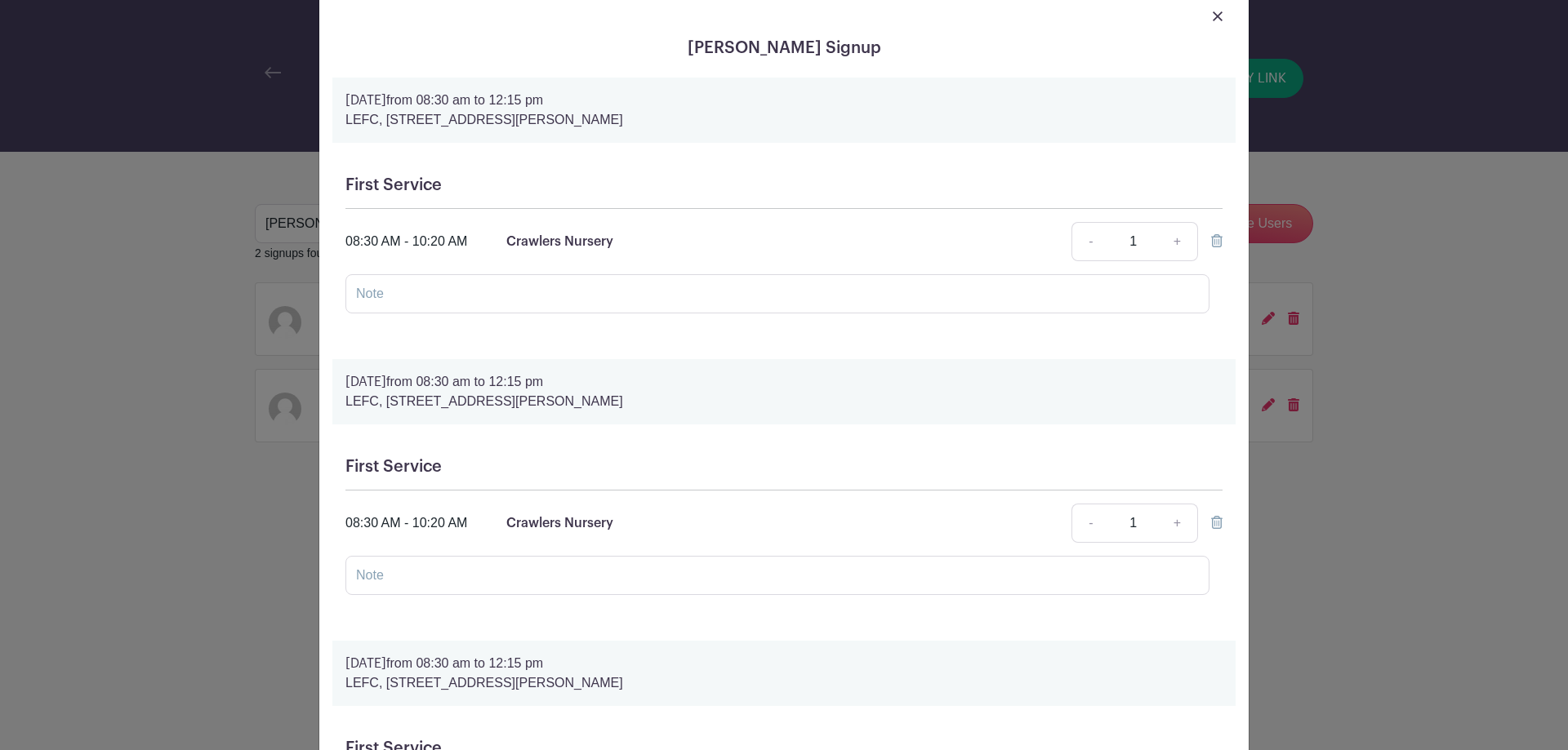
click at [1211, 242] on icon at bounding box center [1217, 241] width 12 height 13
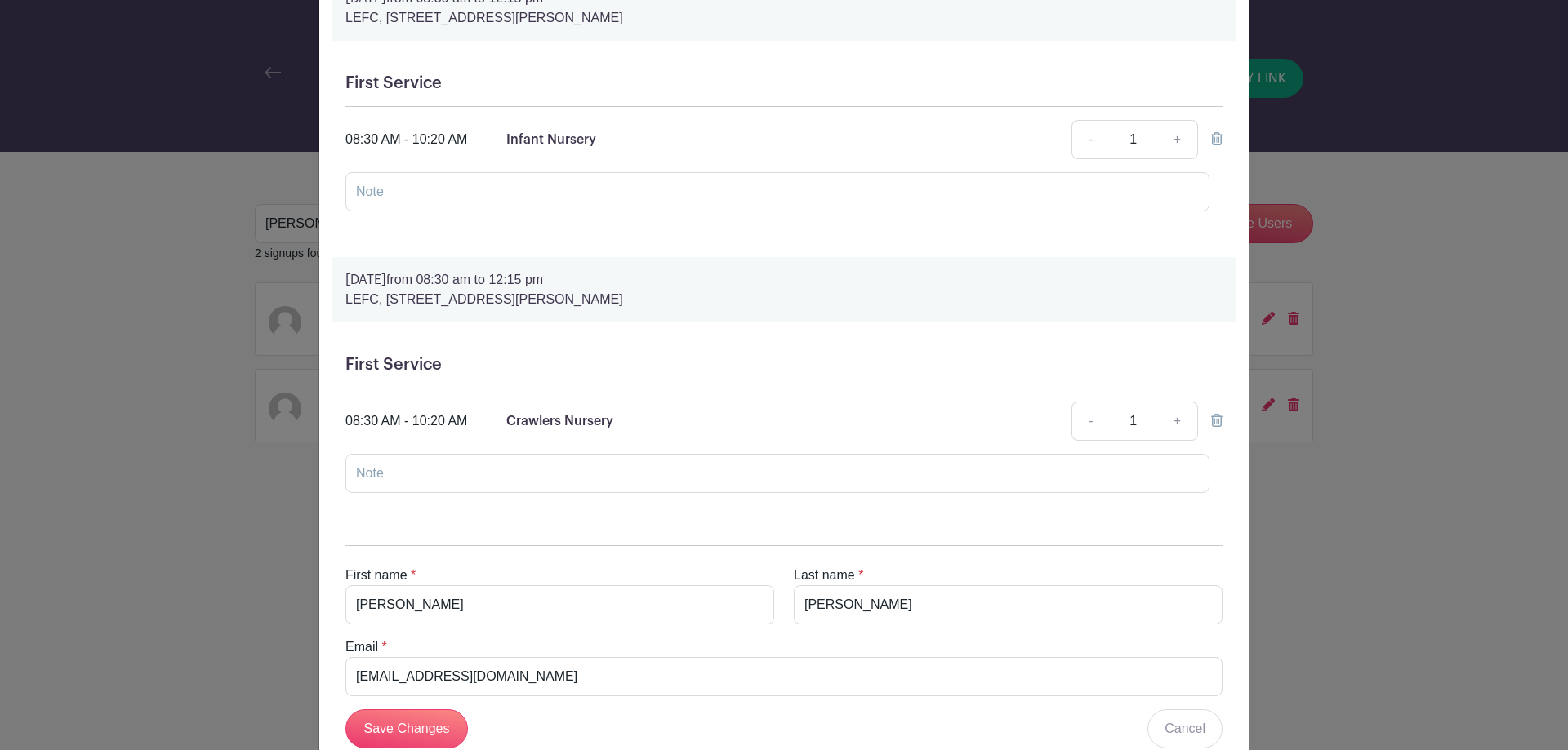
scroll to position [1001, 0]
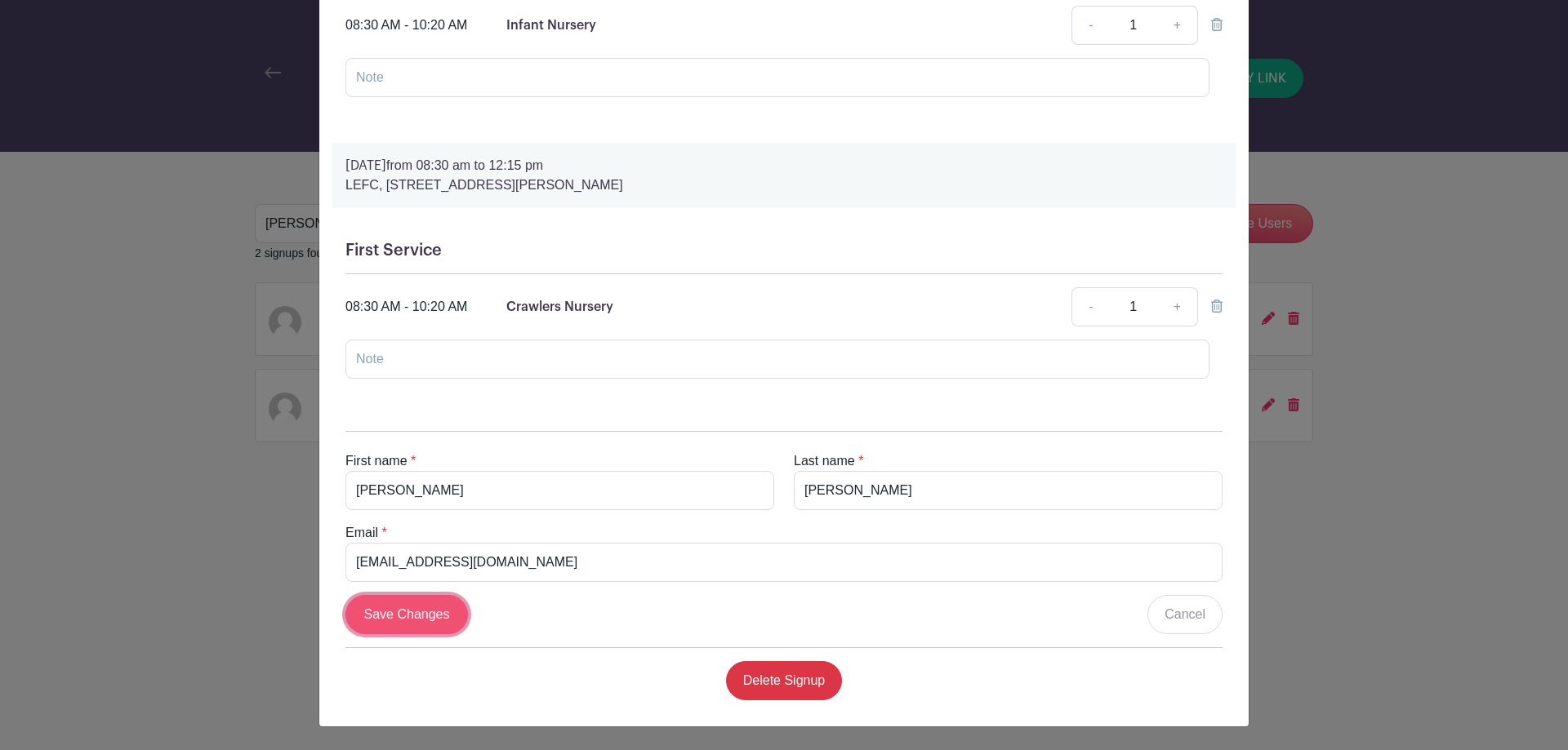
click at [368, 628] on input "Save Changes" at bounding box center [406, 614] width 123 height 39
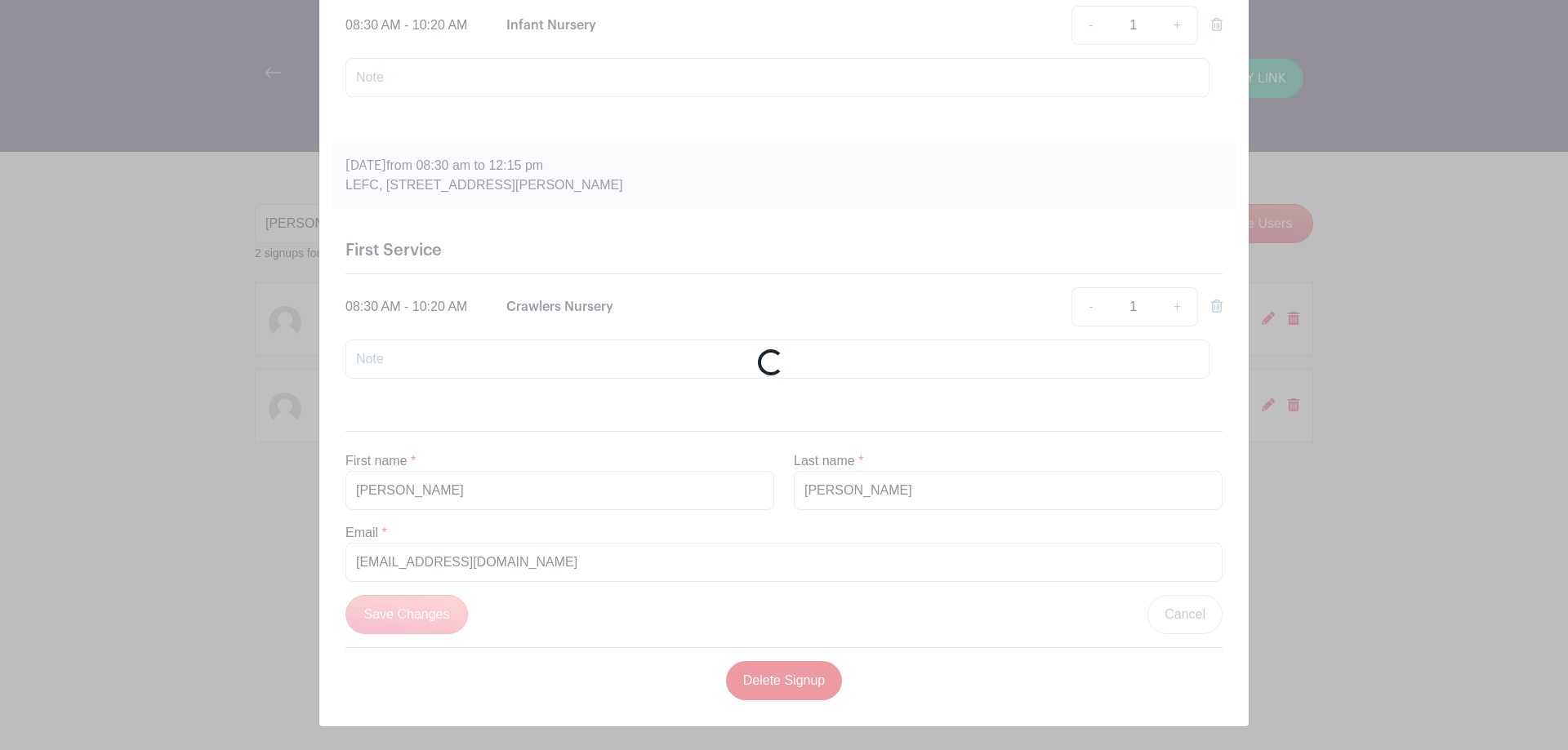
scroll to position [445, 0]
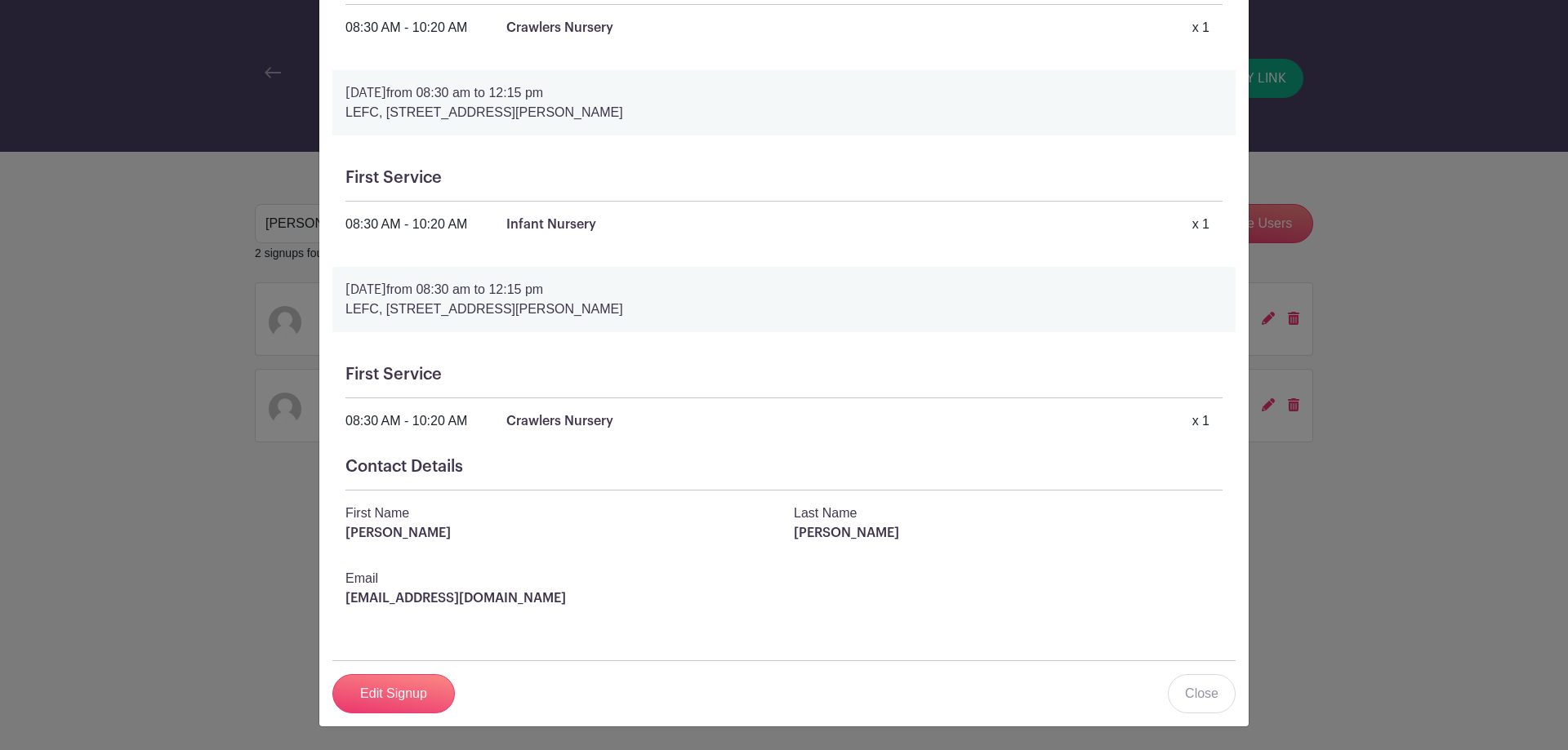
click at [173, 539] on div "[PERSON_NAME] Signup [DATE] 08:30 am to 12:15 pm LEFC, [STREET_ADDRESS][PERSON_…" at bounding box center [784, 375] width 1568 height 750
